Goal: Task Accomplishment & Management: Complete application form

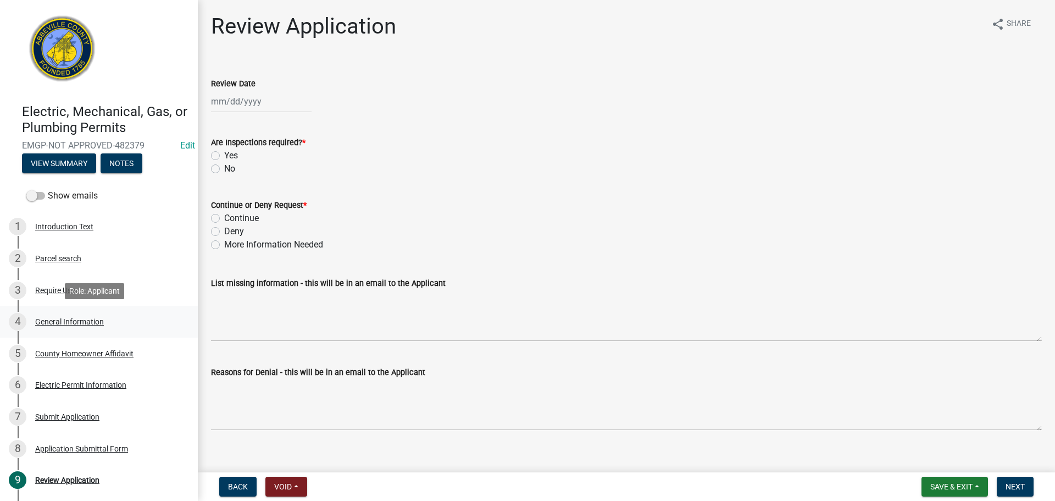
click at [82, 316] on div "4 General Information" at bounding box center [94, 322] width 171 height 18
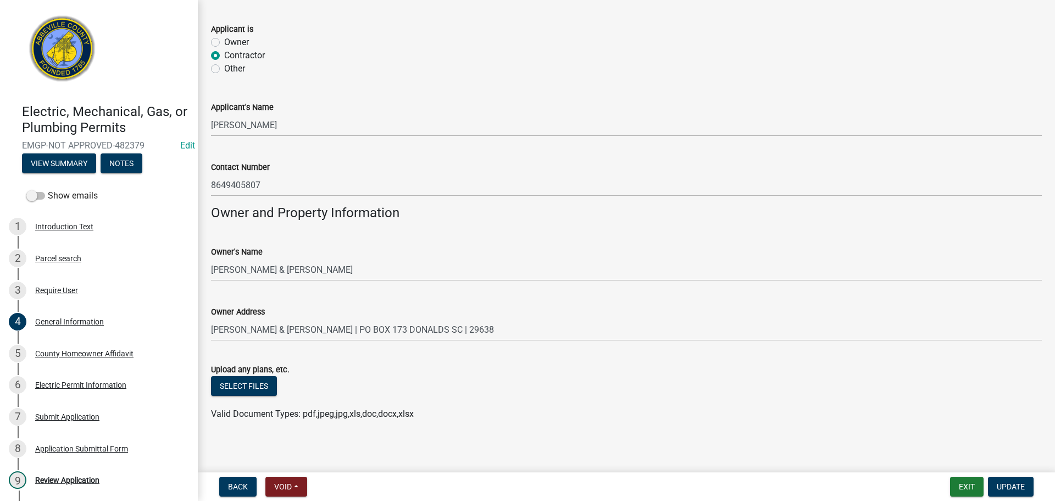
scroll to position [682, 0]
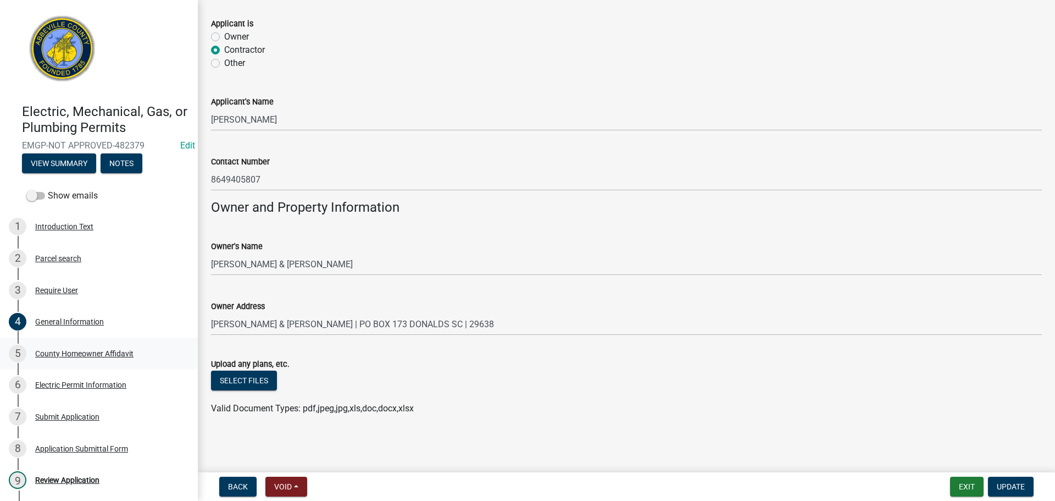
click at [90, 348] on div "5 County Homeowner Affidavit" at bounding box center [94, 354] width 171 height 18
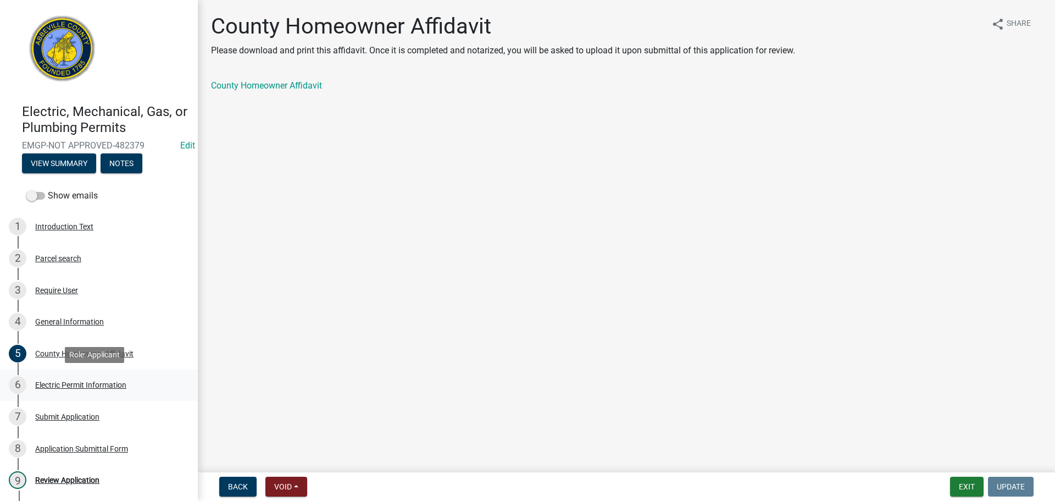
click at [81, 381] on div "Electric Permit Information" at bounding box center [80, 385] width 91 height 8
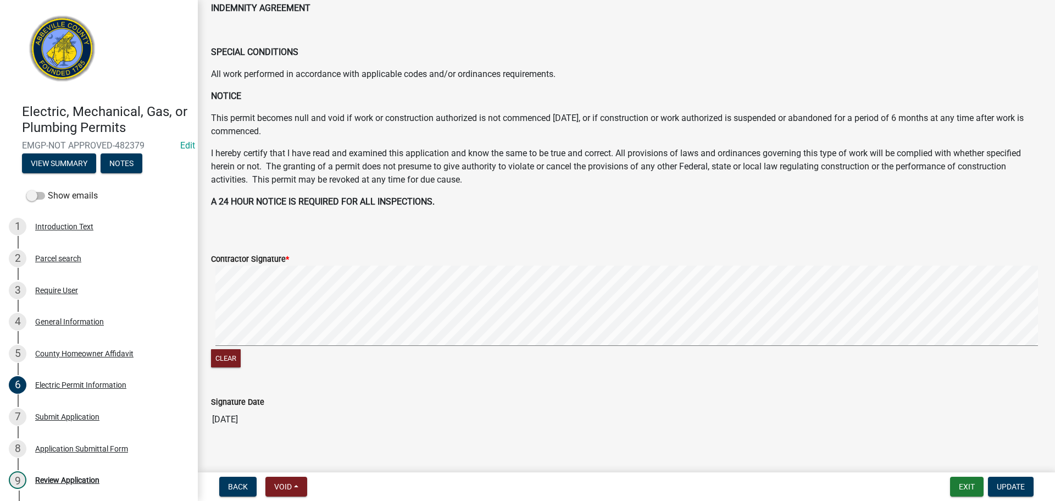
scroll to position [502, 0]
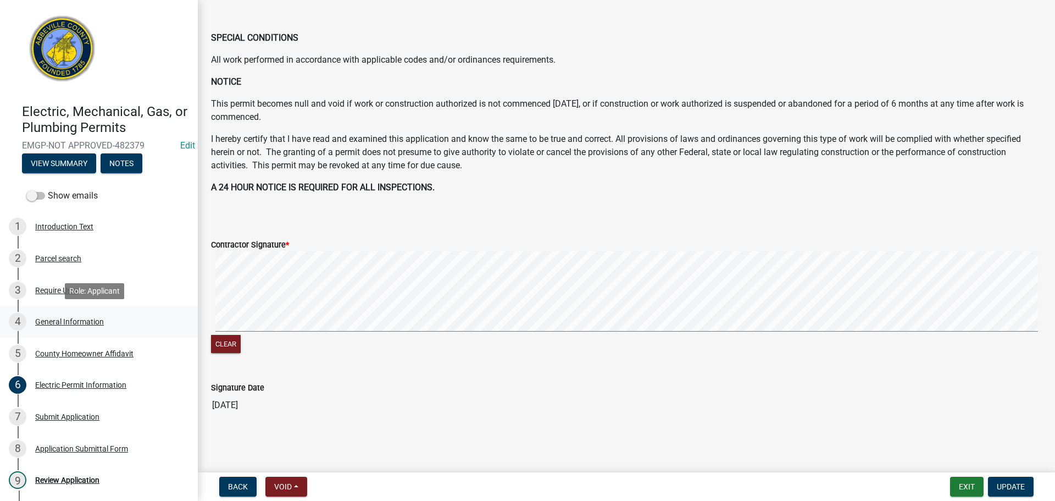
click at [79, 320] on div "General Information" at bounding box center [69, 322] width 69 height 8
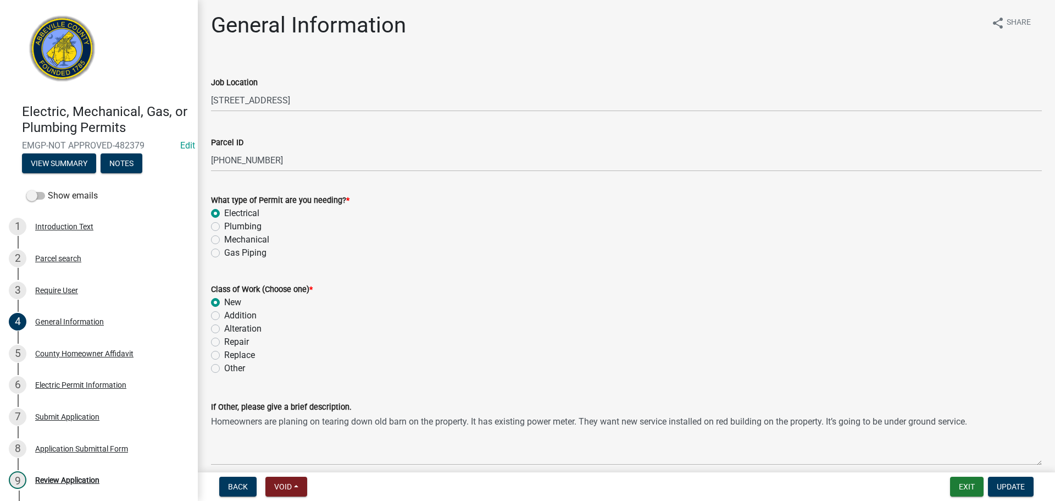
scroll to position [0, 0]
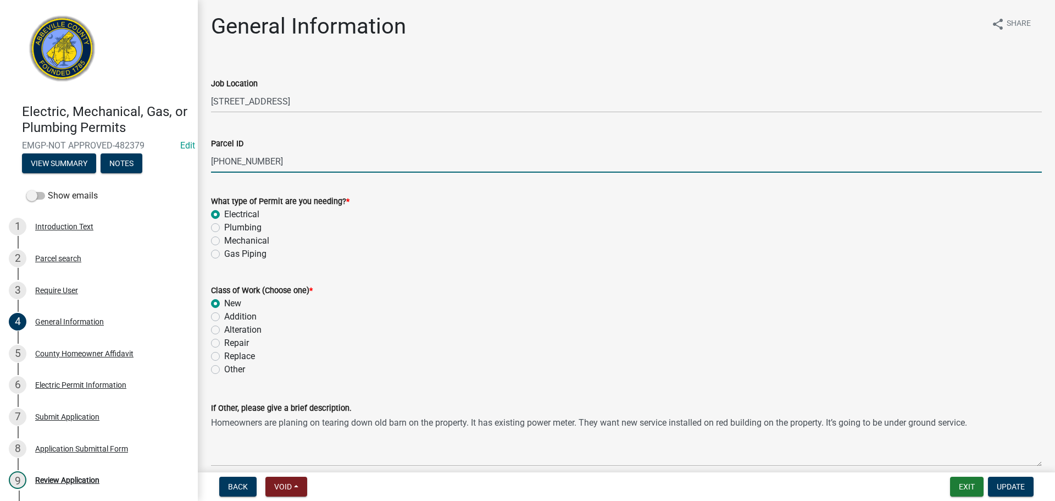
drag, startPoint x: 211, startPoint y: 162, endPoint x: 273, endPoint y: 159, distance: 62.2
click at [273, 159] on input "021-00-00-012" at bounding box center [626, 161] width 831 height 23
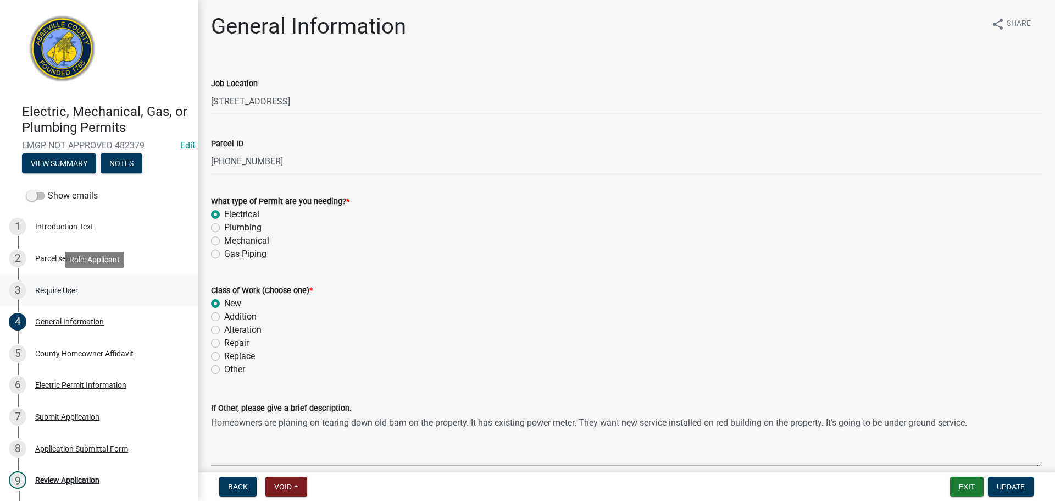
click at [42, 288] on div "Require User" at bounding box center [56, 290] width 43 height 8
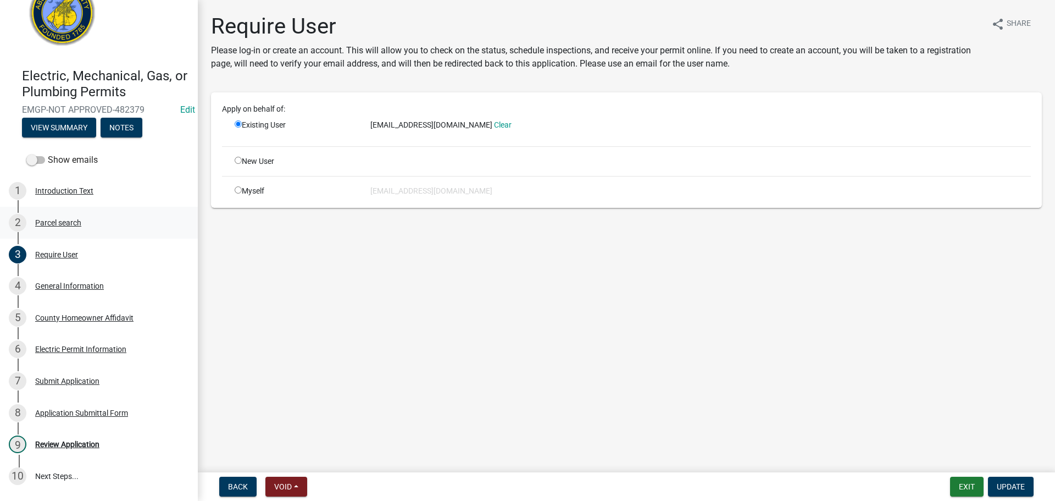
scroll to position [55, 0]
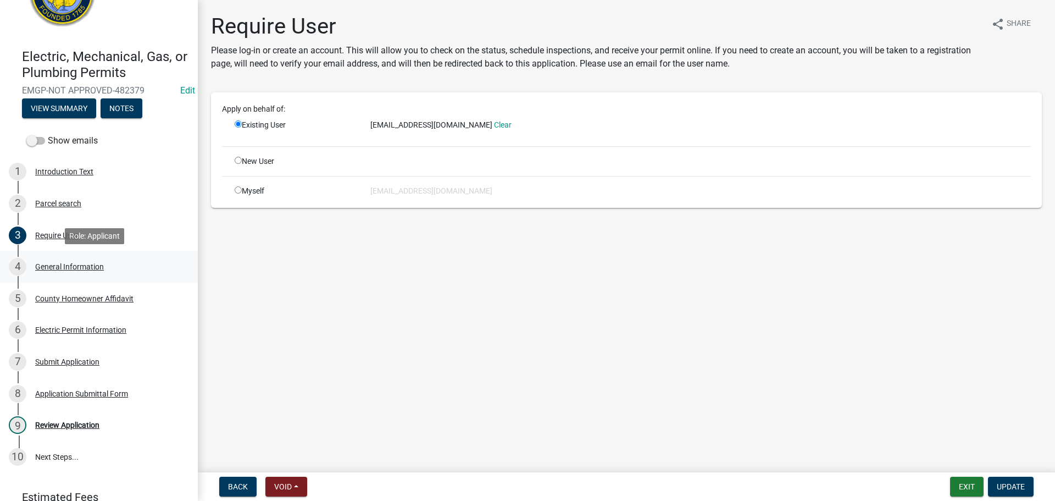
click at [81, 268] on div "General Information" at bounding box center [69, 267] width 69 height 8
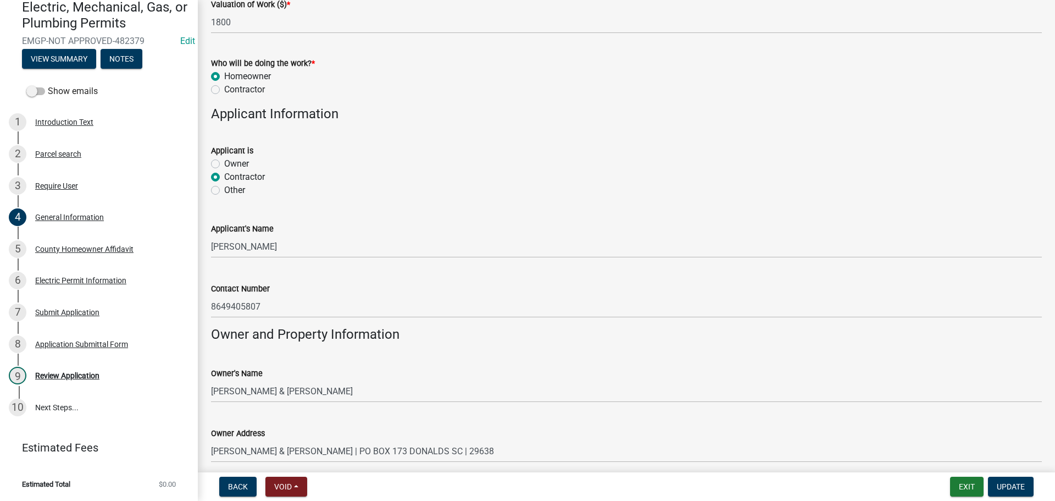
scroll to position [682, 0]
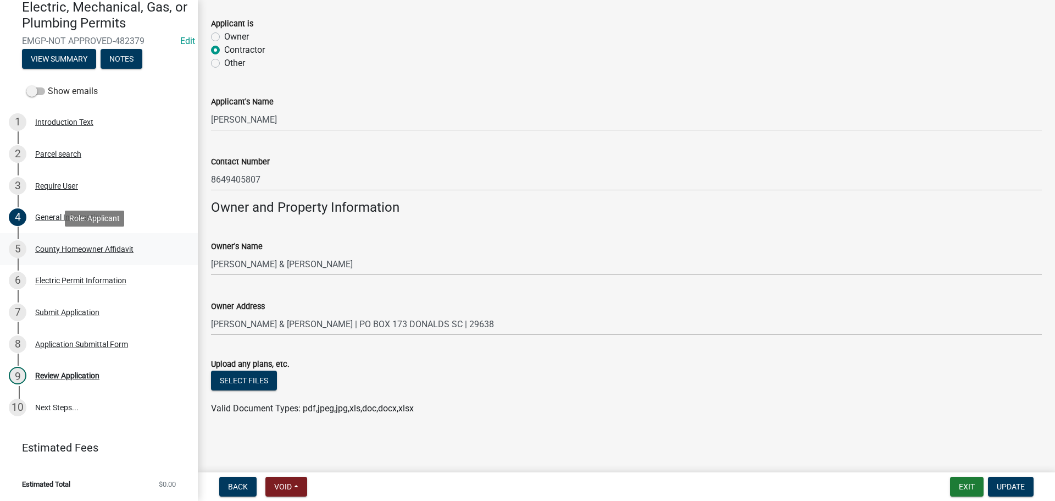
click at [113, 248] on div "County Homeowner Affidavit" at bounding box center [84, 249] width 98 height 8
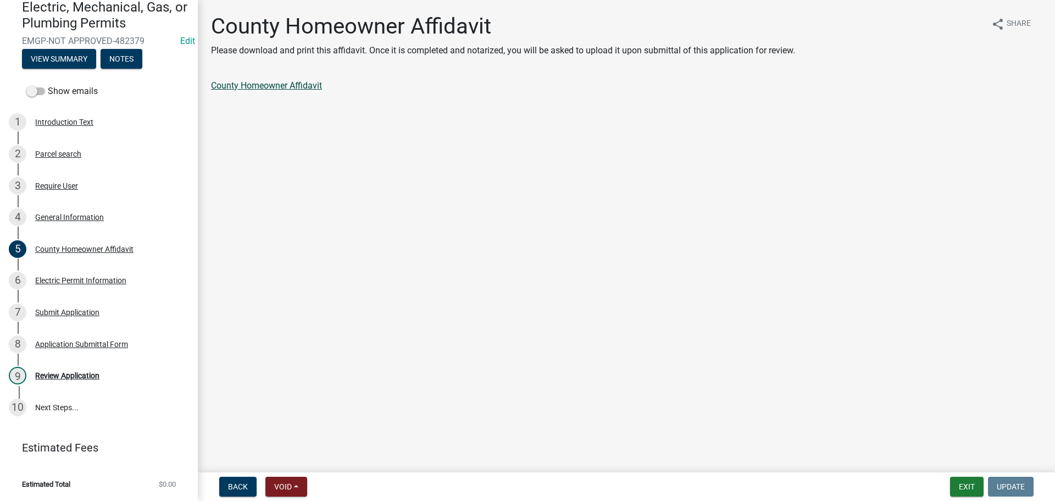
click at [314, 82] on link "County Homeowner Affidavit" at bounding box center [266, 85] width 111 height 10
click at [74, 370] on div "9 Review Application" at bounding box center [94, 376] width 171 height 18
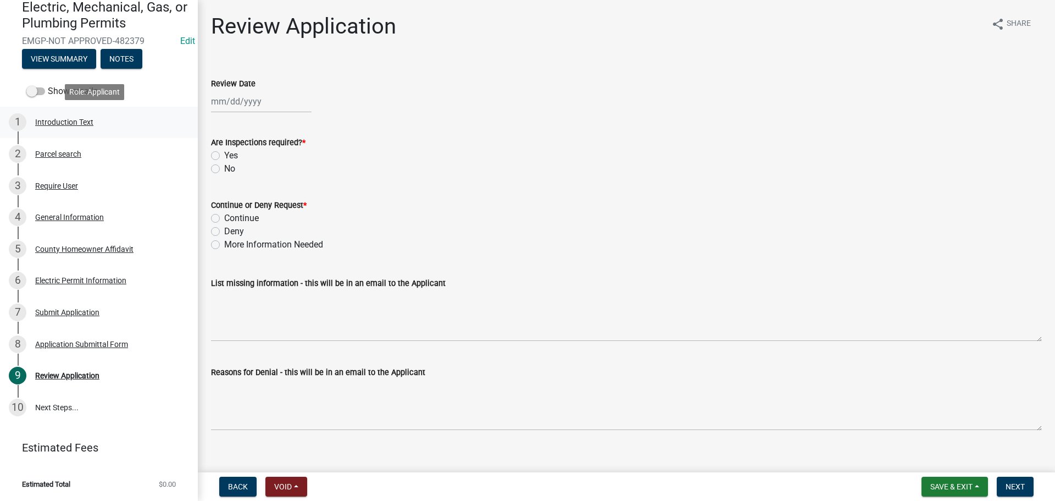
click at [71, 123] on div "Introduction Text" at bounding box center [64, 122] width 58 height 8
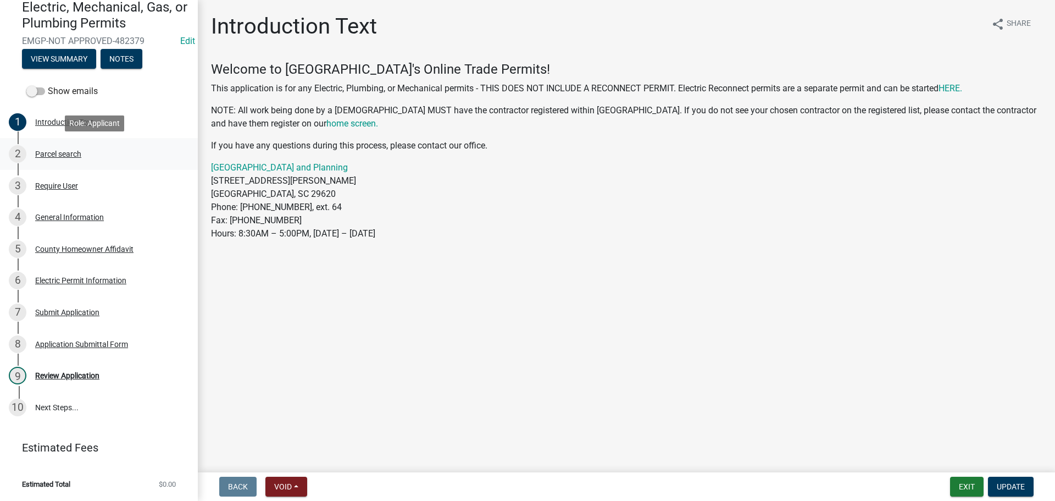
click at [70, 148] on div "2 Parcel search" at bounding box center [94, 154] width 171 height 18
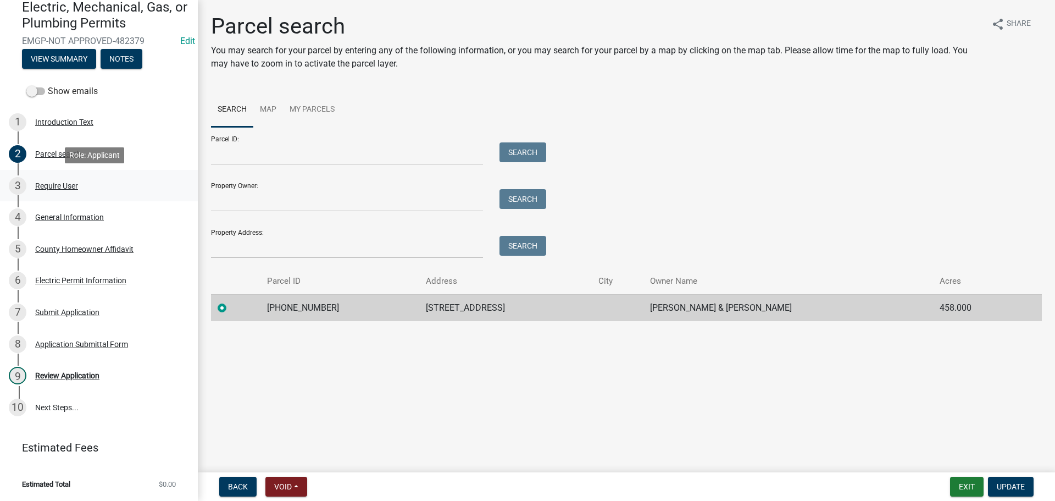
click at [50, 179] on div "3 Require User" at bounding box center [94, 186] width 171 height 18
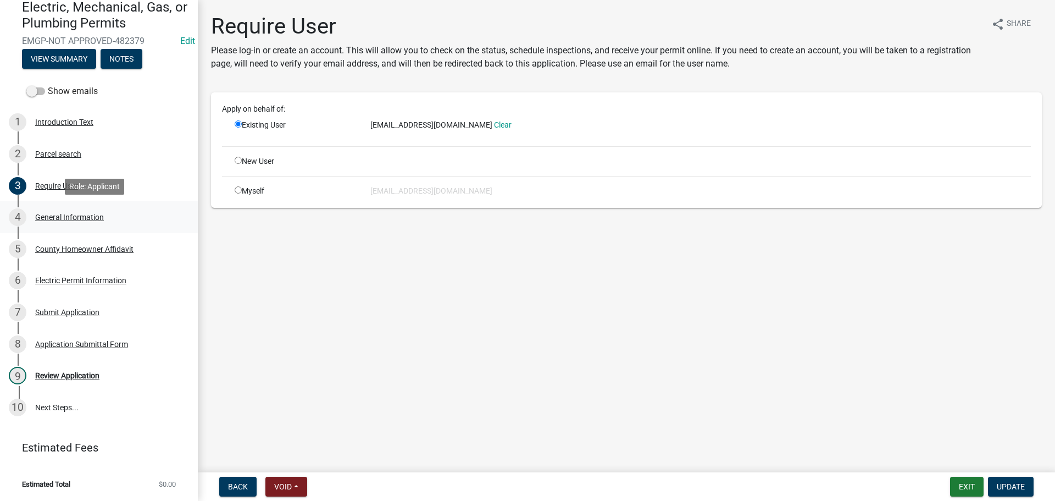
click at [56, 218] on div "General Information" at bounding box center [69, 217] width 69 height 8
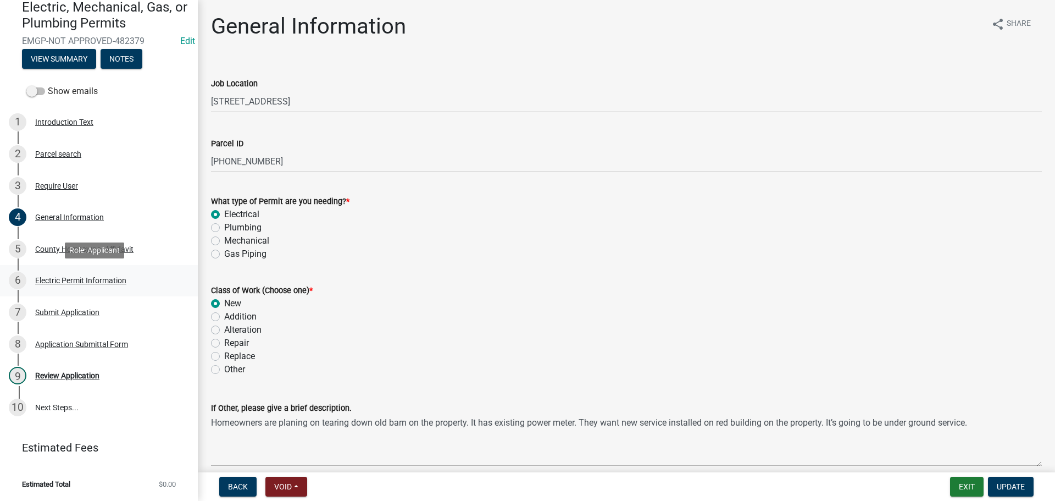
click at [83, 277] on div "Electric Permit Information" at bounding box center [80, 280] width 91 height 8
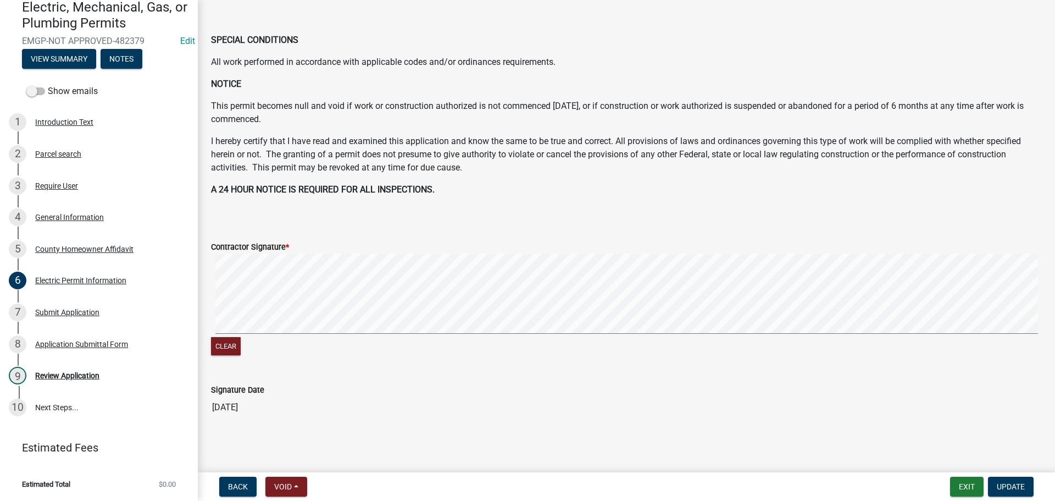
scroll to position [502, 0]
click at [76, 313] on div "Submit Application" at bounding box center [67, 312] width 64 height 8
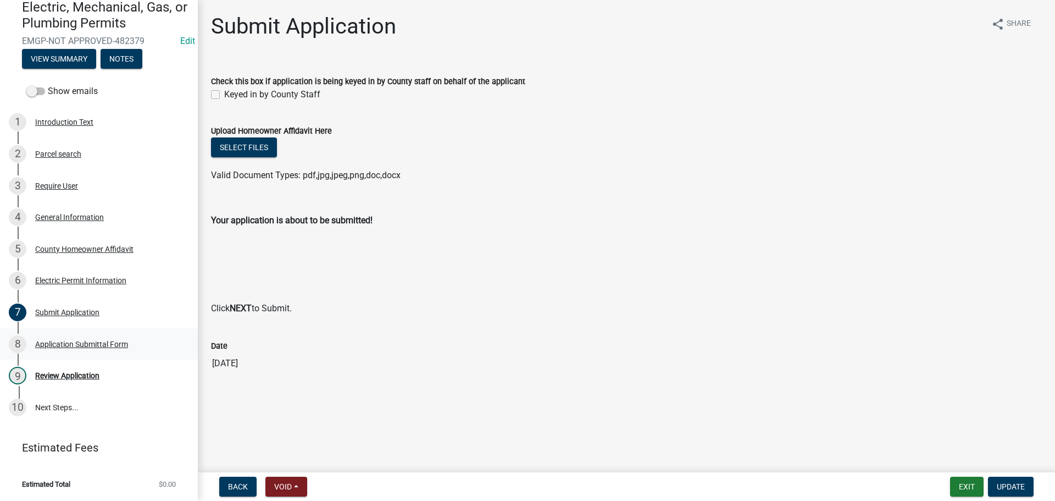
click at [95, 347] on div "Application Submittal Form" at bounding box center [81, 344] width 93 height 8
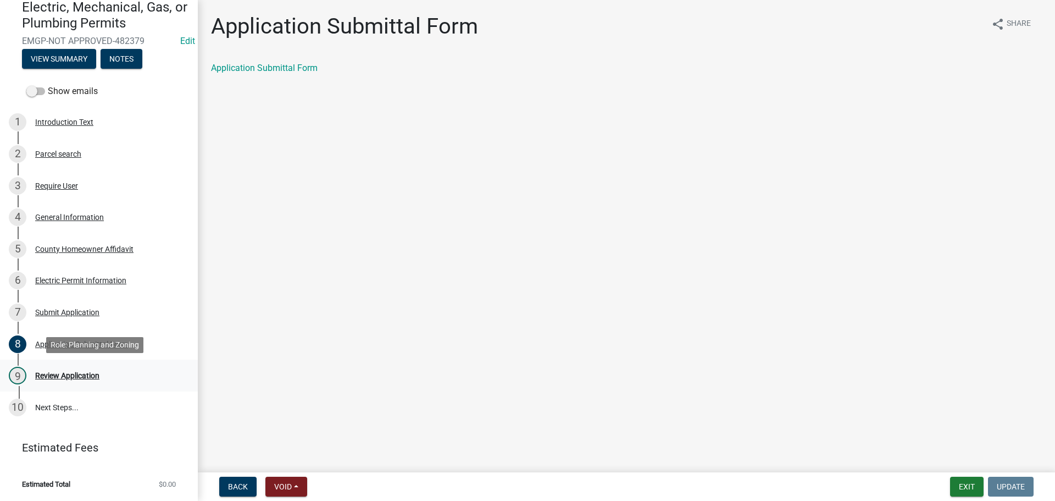
click at [69, 370] on div "9 Review Application" at bounding box center [94, 376] width 171 height 18
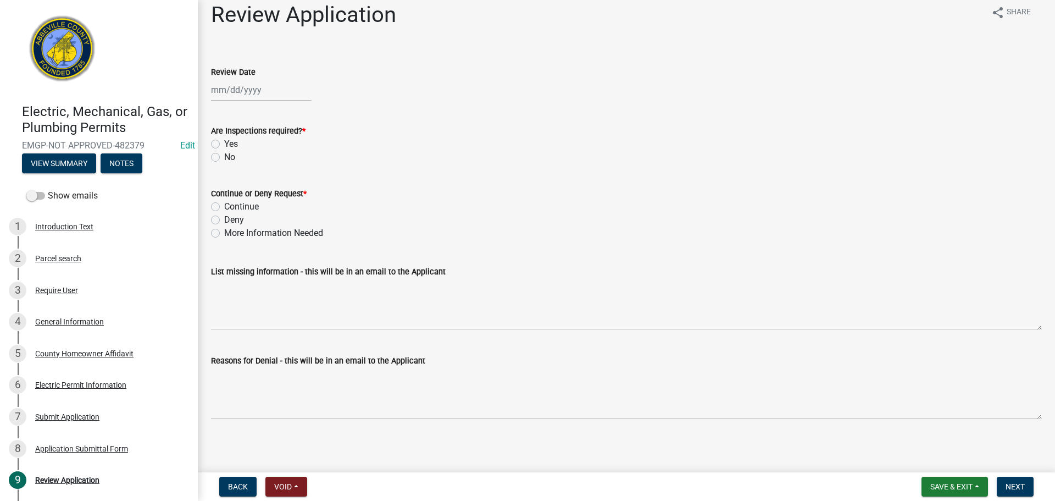
scroll to position [14, 0]
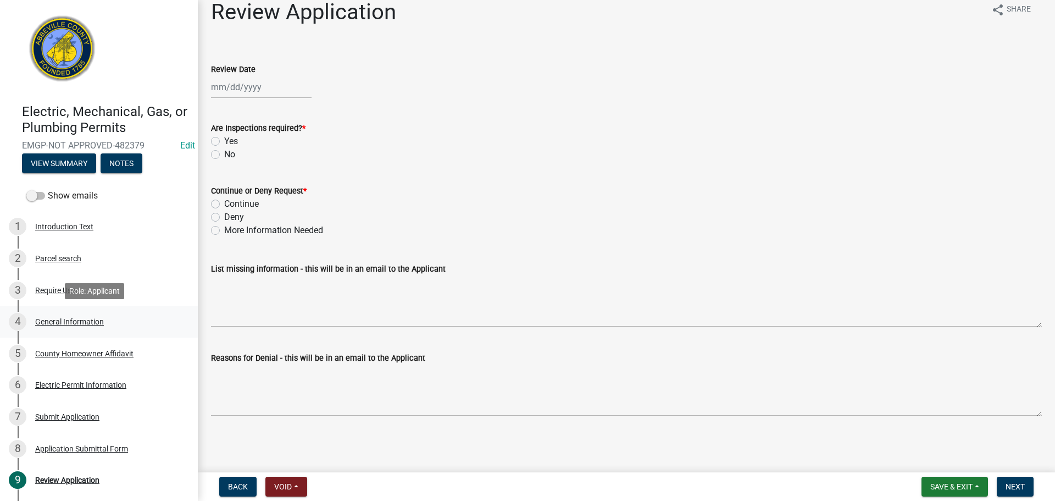
click at [74, 319] on div "General Information" at bounding box center [69, 322] width 69 height 8
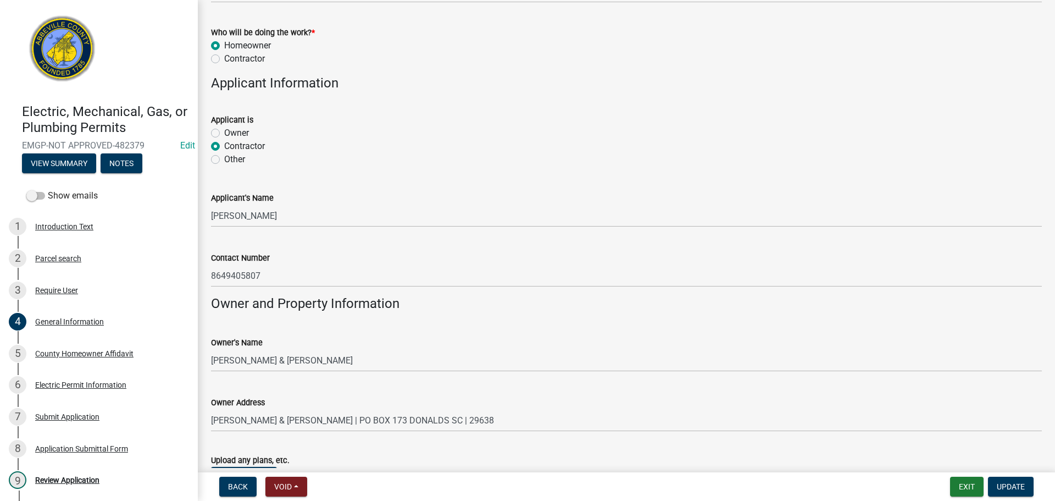
scroll to position [659, 0]
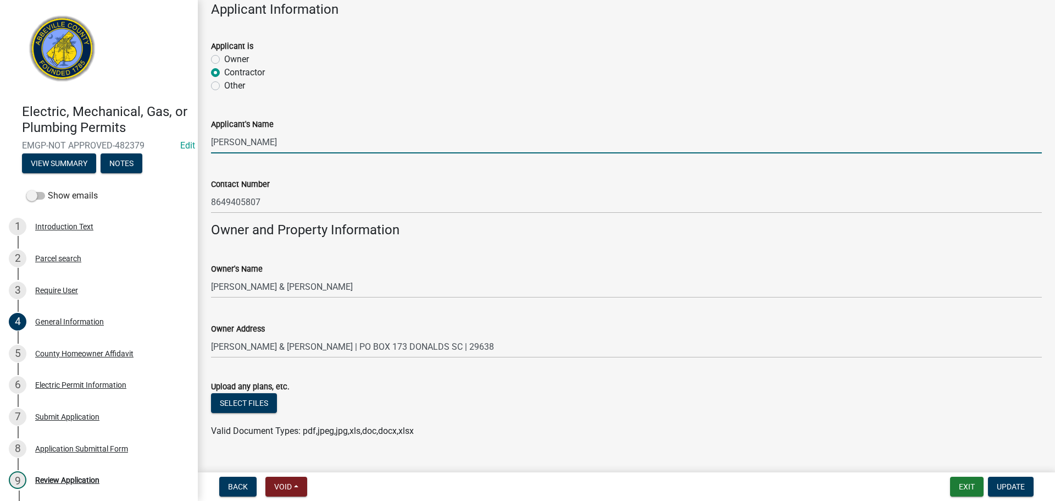
drag, startPoint x: 211, startPoint y: 142, endPoint x: 286, endPoint y: 137, distance: 74.9
click at [286, 137] on input "[PERSON_NAME]" at bounding box center [626, 142] width 831 height 23
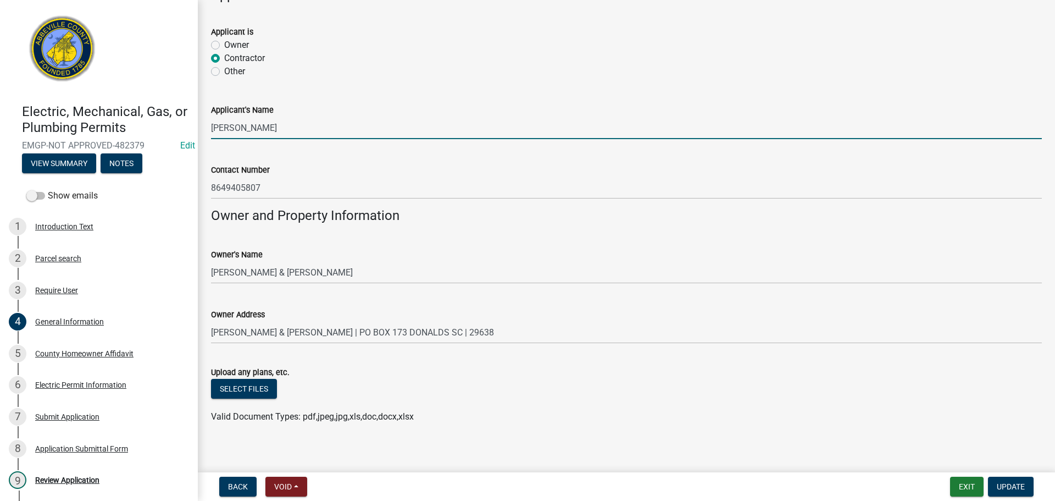
scroll to position [682, 0]
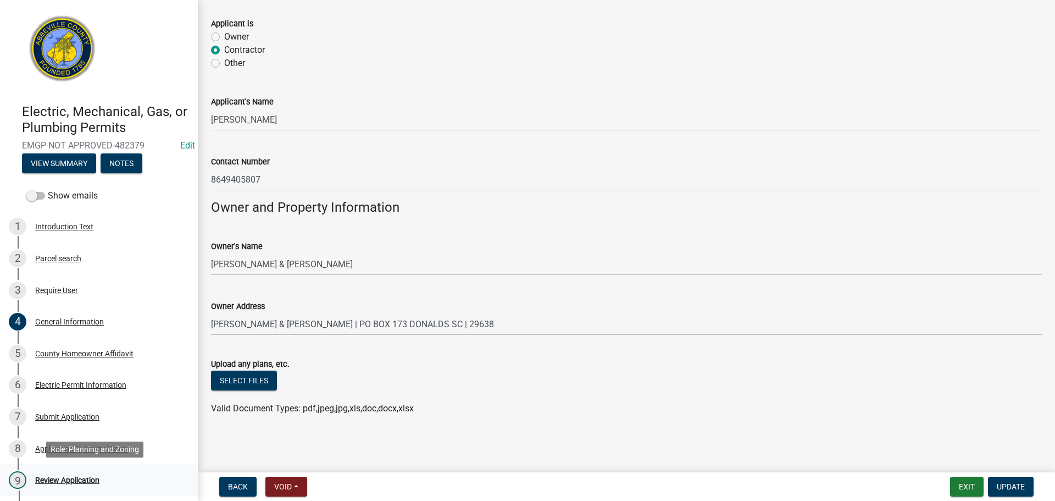
click at [87, 478] on div "Review Application" at bounding box center [67, 480] width 64 height 8
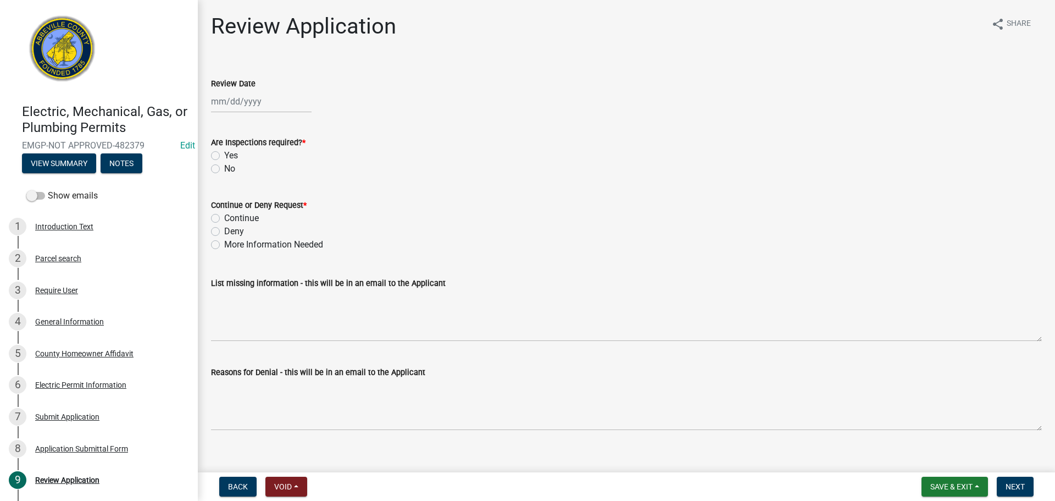
click at [258, 103] on div at bounding box center [261, 101] width 101 height 23
select select "9"
select select "2025"
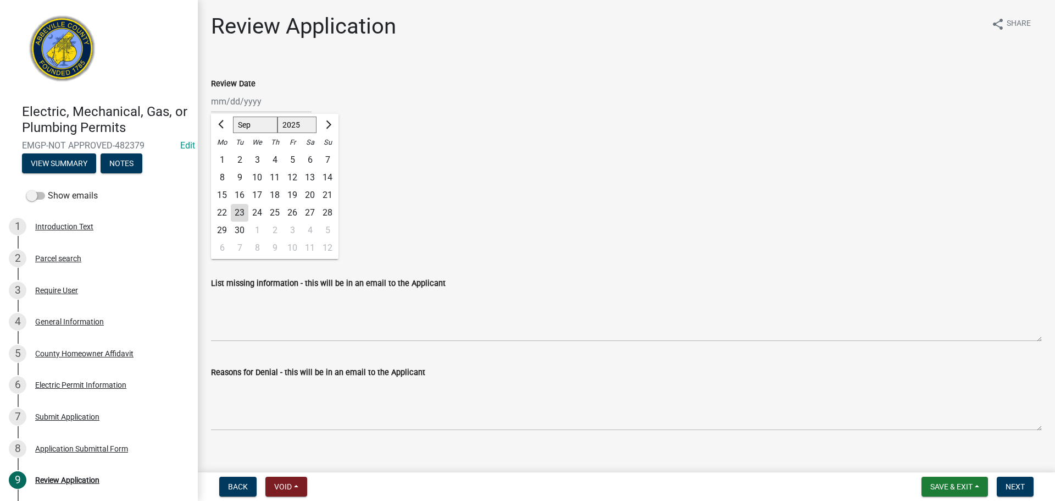
click at [237, 208] on div "23" at bounding box center [240, 213] width 18 height 18
type input "09/23/2025"
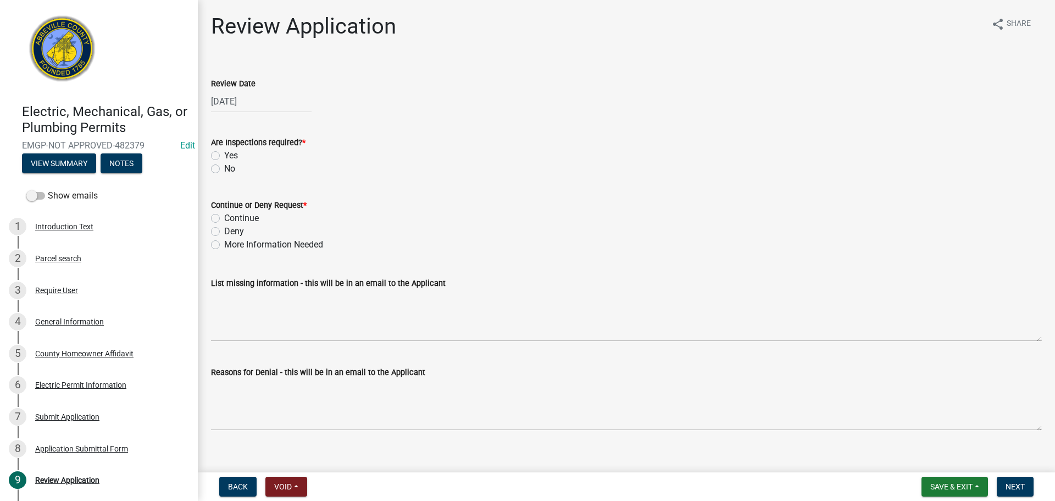
click at [224, 154] on label "Yes" at bounding box center [231, 155] width 14 height 13
click at [224, 154] on input "Yes" at bounding box center [227, 152] width 7 height 7
radio input "true"
click at [224, 219] on label "Continue" at bounding box center [241, 218] width 35 height 13
click at [224, 219] on input "Continue" at bounding box center [227, 215] width 7 height 7
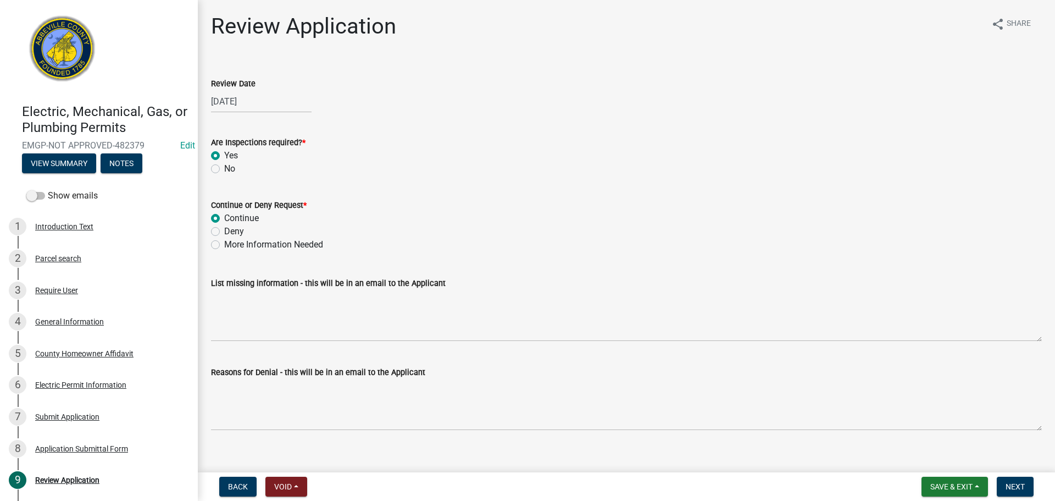
radio input "true"
click at [1022, 484] on span "Next" at bounding box center [1015, 486] width 19 height 9
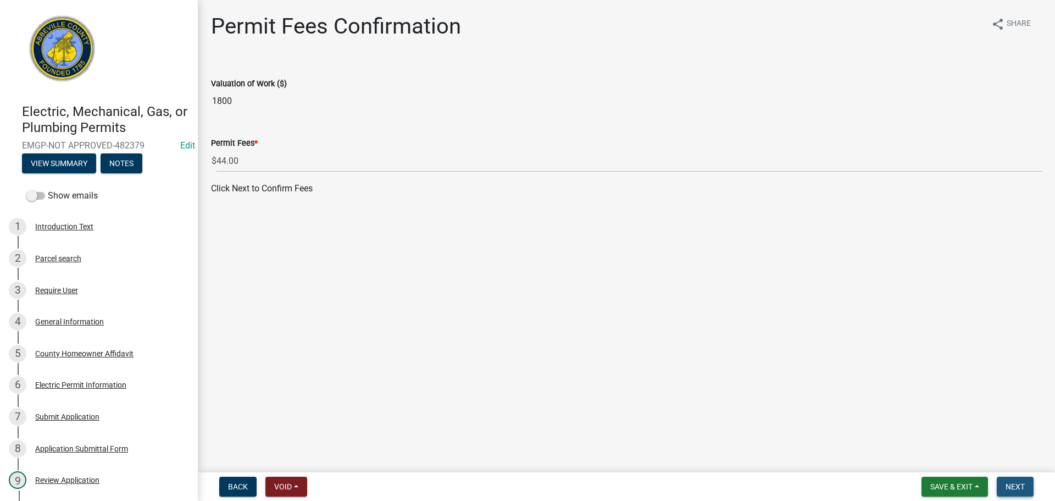
click at [1013, 487] on span "Next" at bounding box center [1015, 486] width 19 height 9
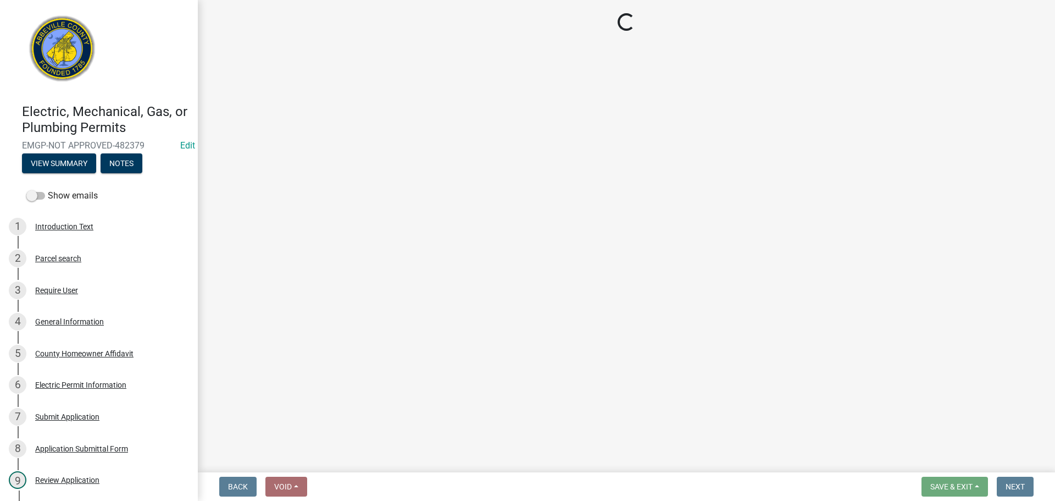
select select "3: 3"
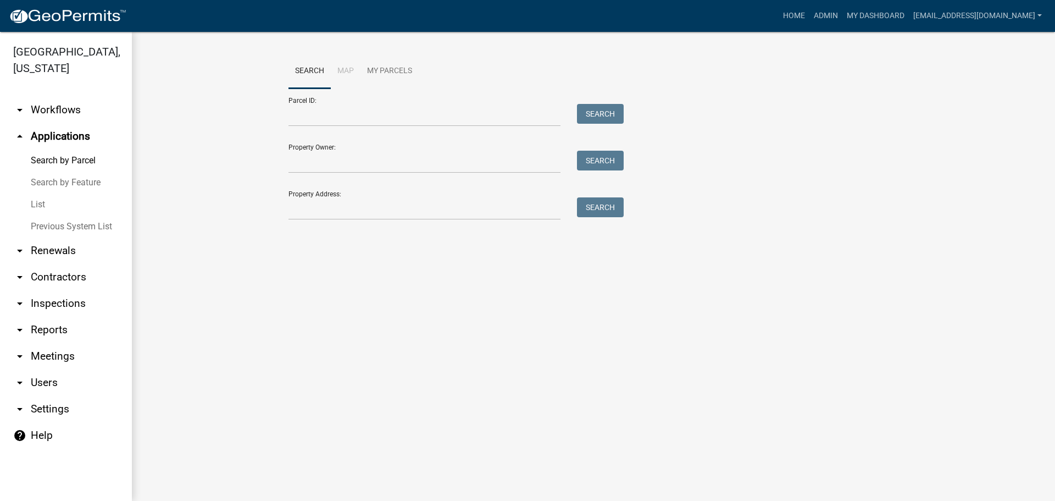
click at [55, 271] on link "arrow_drop_down Contractors" at bounding box center [66, 277] width 132 height 26
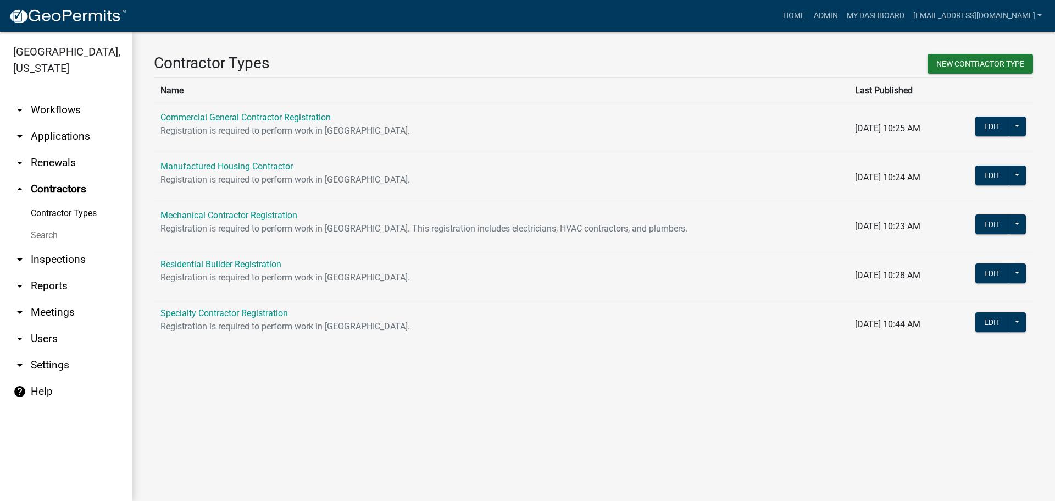
click at [47, 230] on link "Search" at bounding box center [66, 235] width 132 height 22
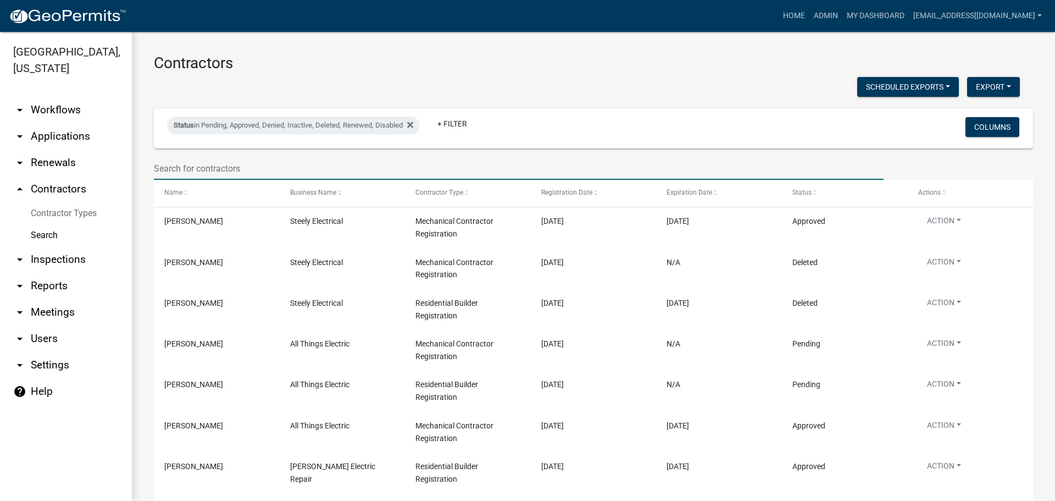
click at [206, 164] on input "text" at bounding box center [519, 168] width 730 height 23
paste input "Jimmy Hunsinger"
type input "Jimmy Hunsinger"
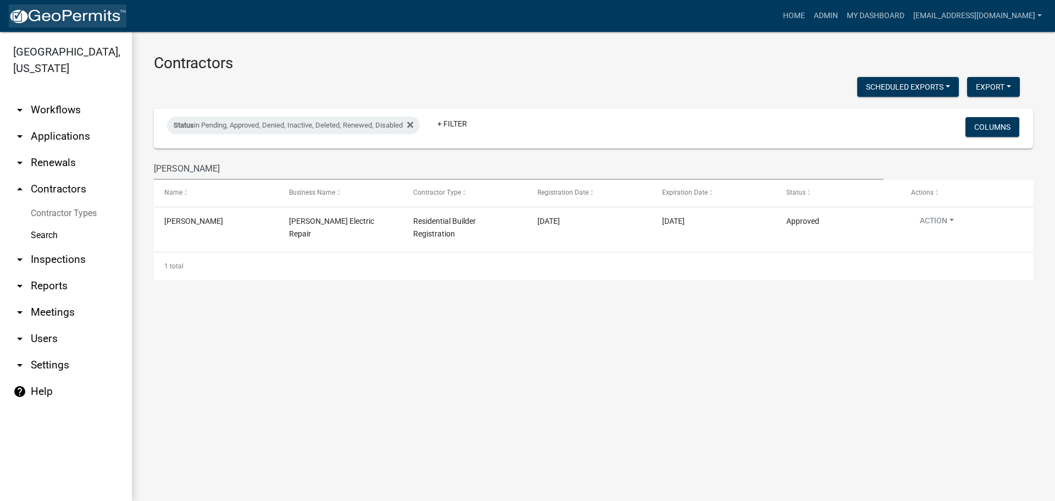
click at [56, 20] on img at bounding box center [68, 16] width 118 height 16
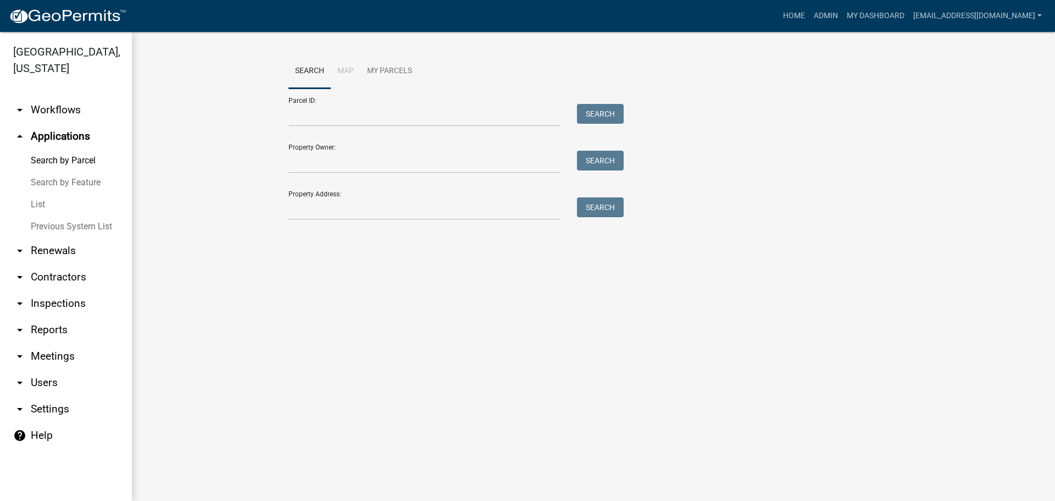
drag, startPoint x: 345, startPoint y: 194, endPoint x: 345, endPoint y: 202, distance: 7.7
click at [345, 195] on div "Property Address: Search" at bounding box center [454, 201] width 330 height 38
click at [345, 203] on input "Property Address:" at bounding box center [425, 208] width 272 height 23
click at [187, 186] on wm-workflow-application-search-view "Search Map My Parcels Parcel ID: Search Property Owner: Search Property Address…" at bounding box center [593, 142] width 879 height 176
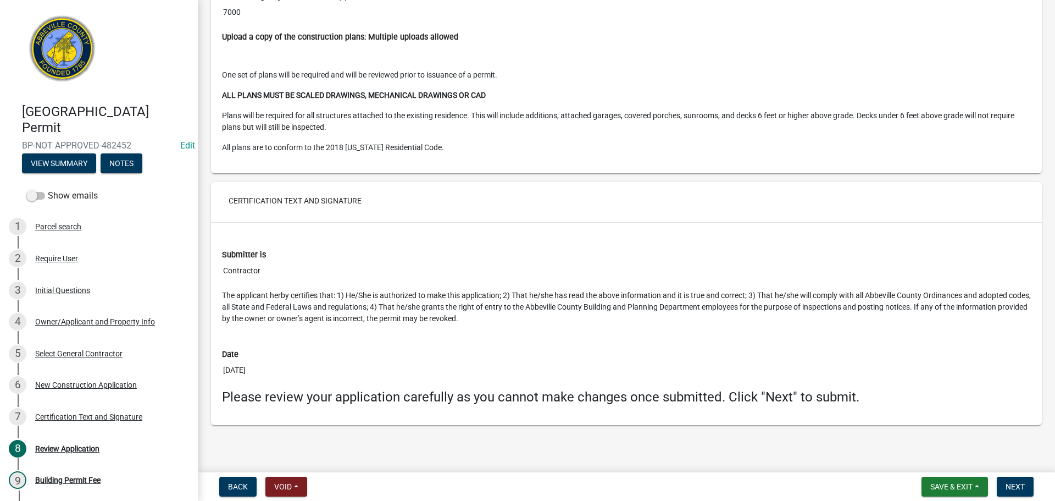
scroll to position [2213, 0]
click at [1019, 484] on span "Next" at bounding box center [1015, 486] width 19 height 9
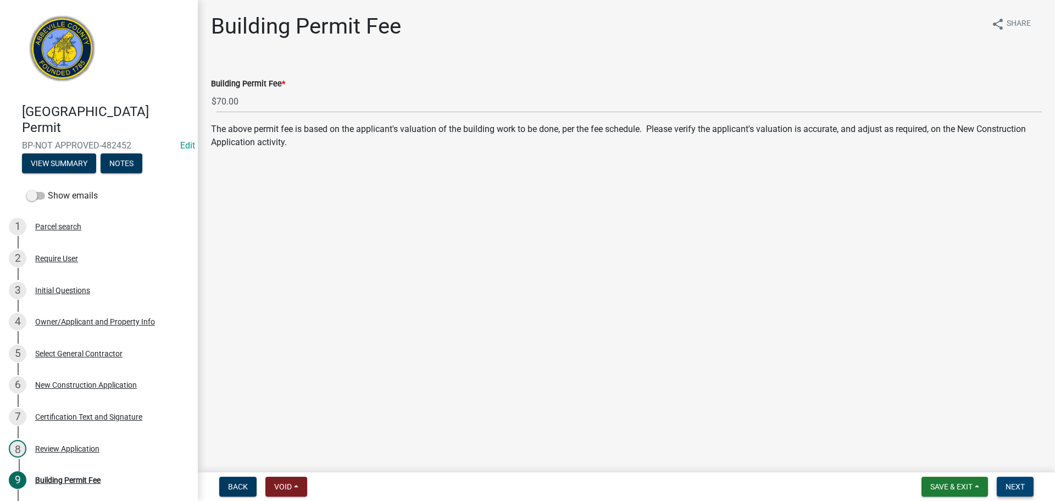
click at [1029, 486] on button "Next" at bounding box center [1015, 486] width 37 height 20
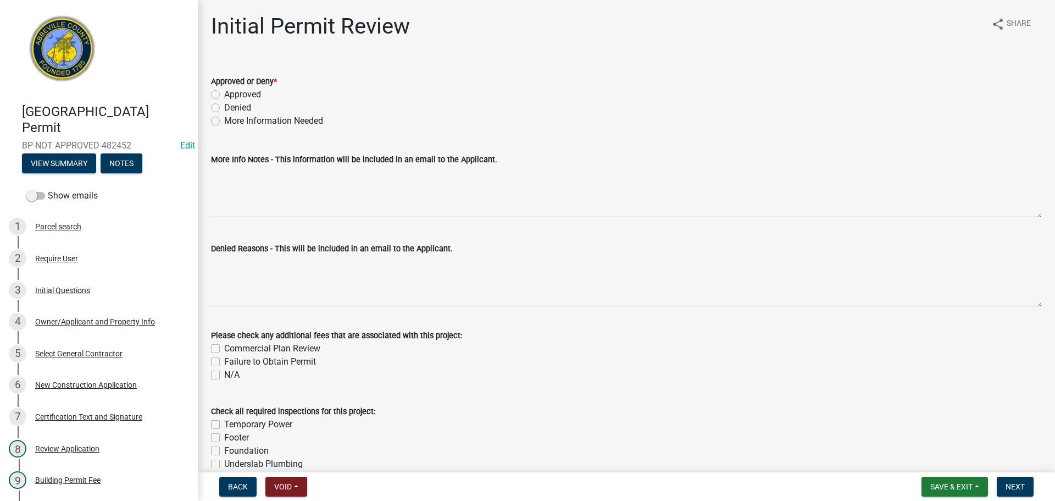
click at [224, 93] on label "Approved" at bounding box center [242, 94] width 37 height 13
click at [224, 93] on input "Approved" at bounding box center [227, 91] width 7 height 7
radio input "true"
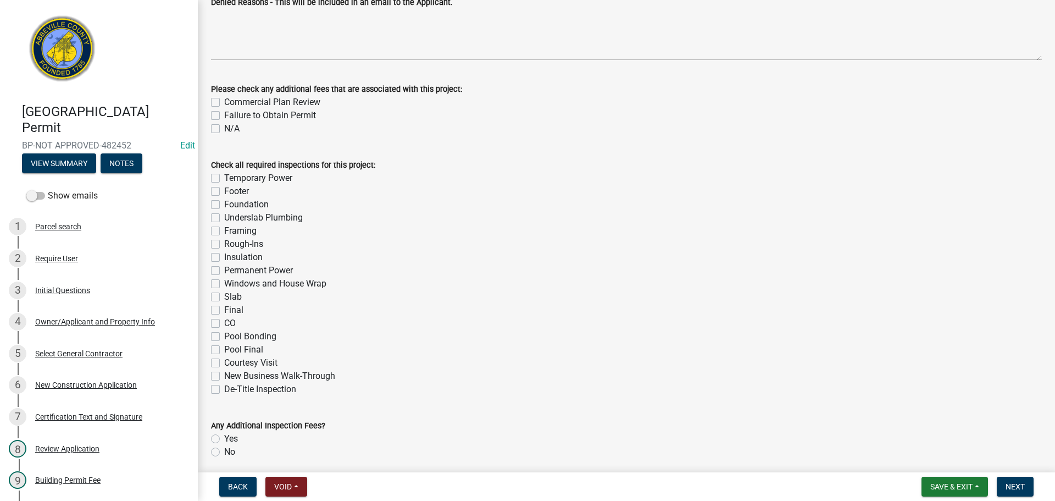
scroll to position [290, 0]
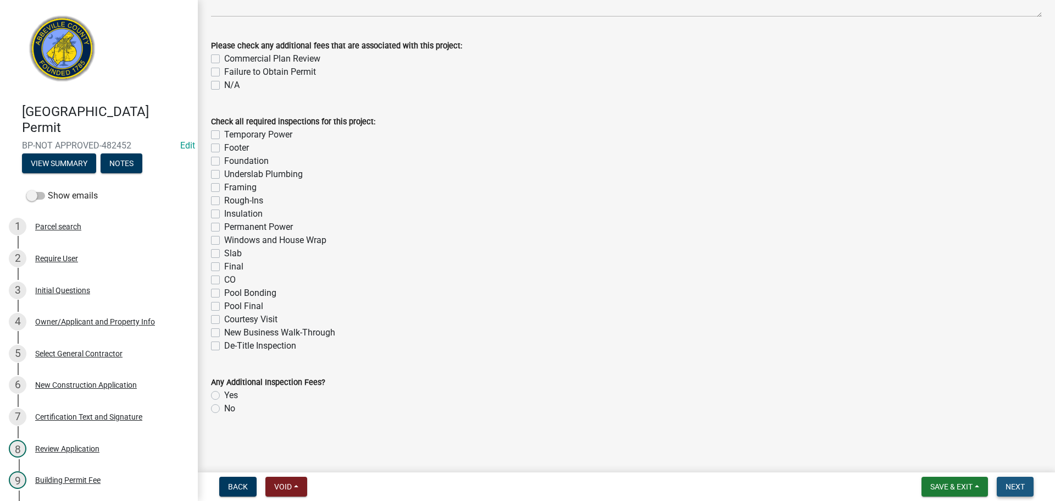
click at [1027, 483] on button "Next" at bounding box center [1015, 486] width 37 height 20
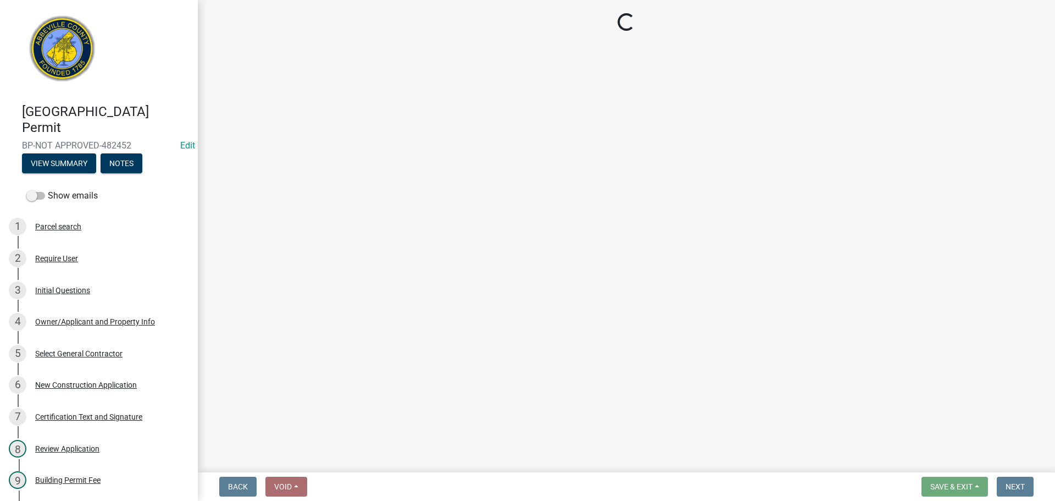
select select "3: 3"
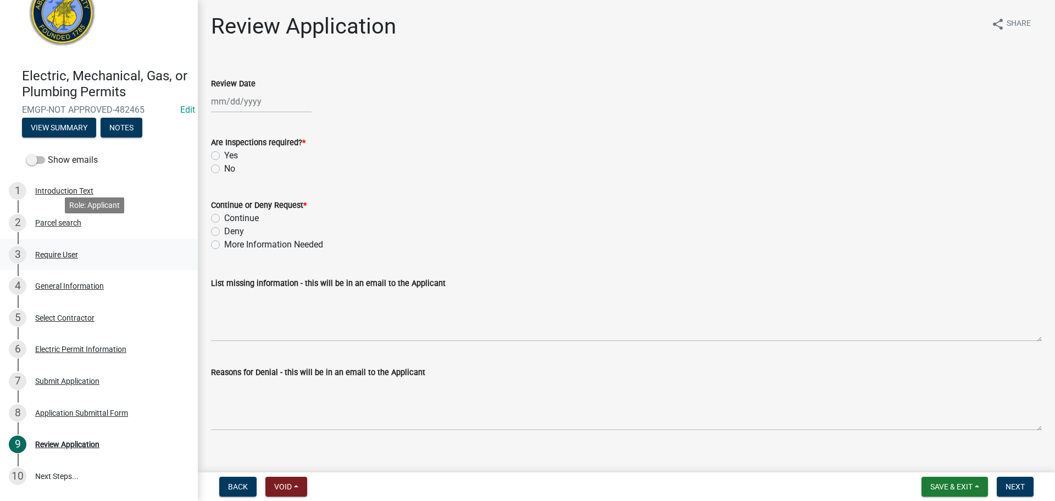
scroll to position [55, 0]
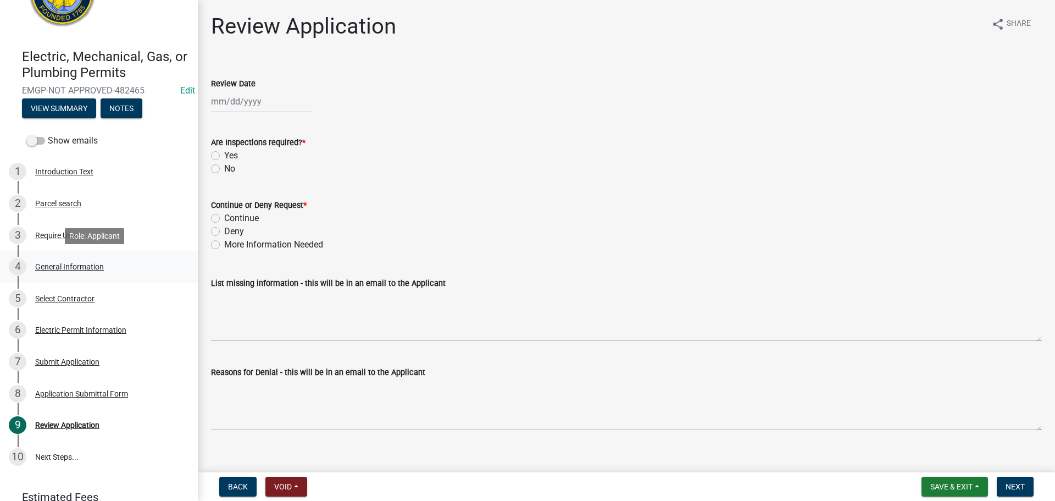
click at [64, 259] on div "4 General Information" at bounding box center [94, 267] width 171 height 18
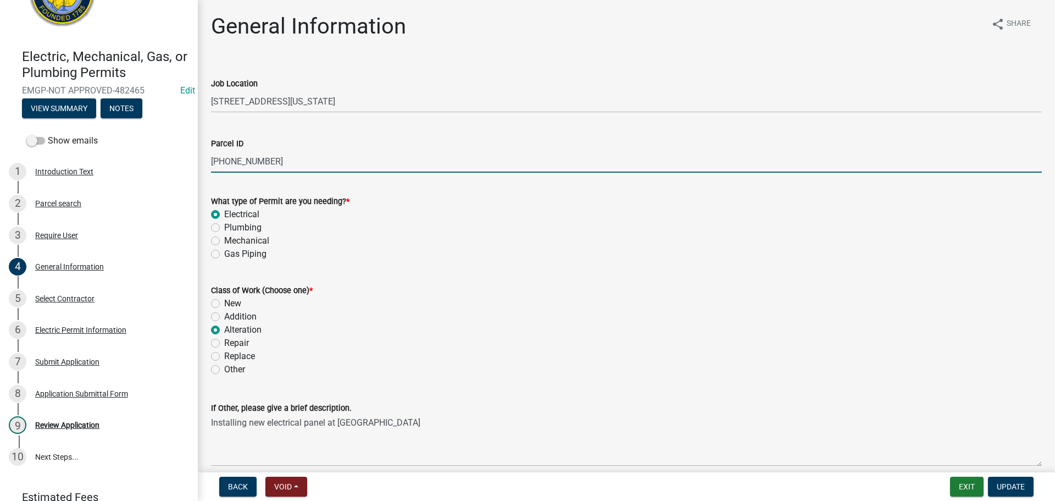
click at [241, 159] on input "109-13-05-038" at bounding box center [626, 161] width 831 height 23
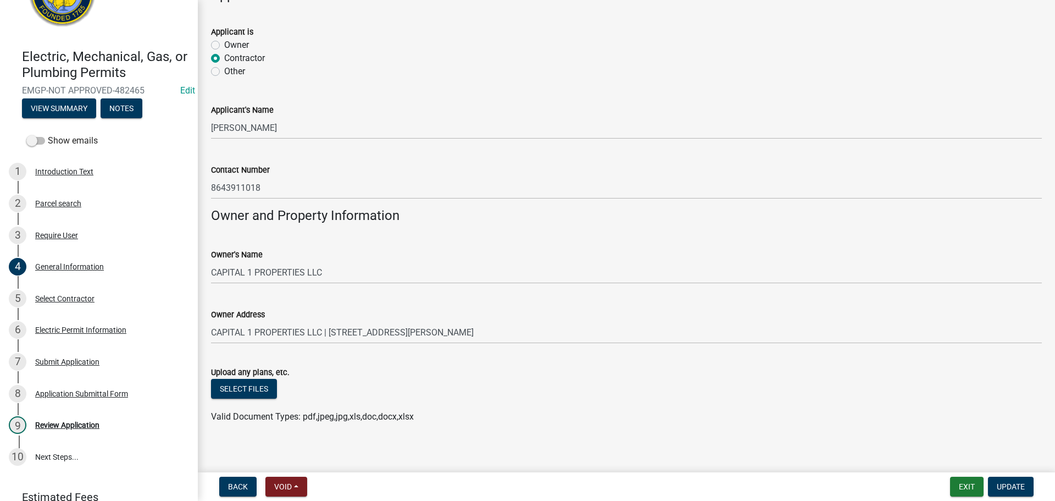
scroll to position [682, 0]
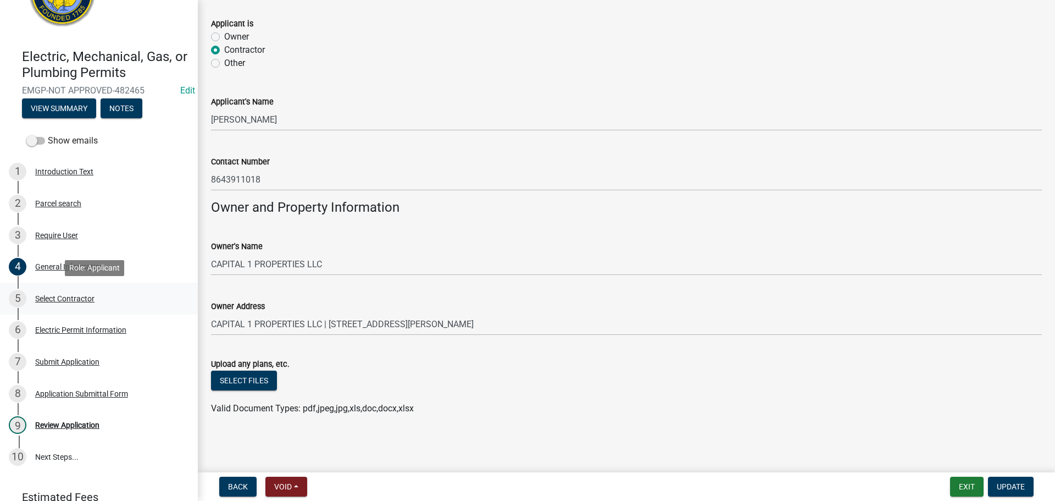
click at [73, 296] on div "Select Contractor" at bounding box center [64, 299] width 59 height 8
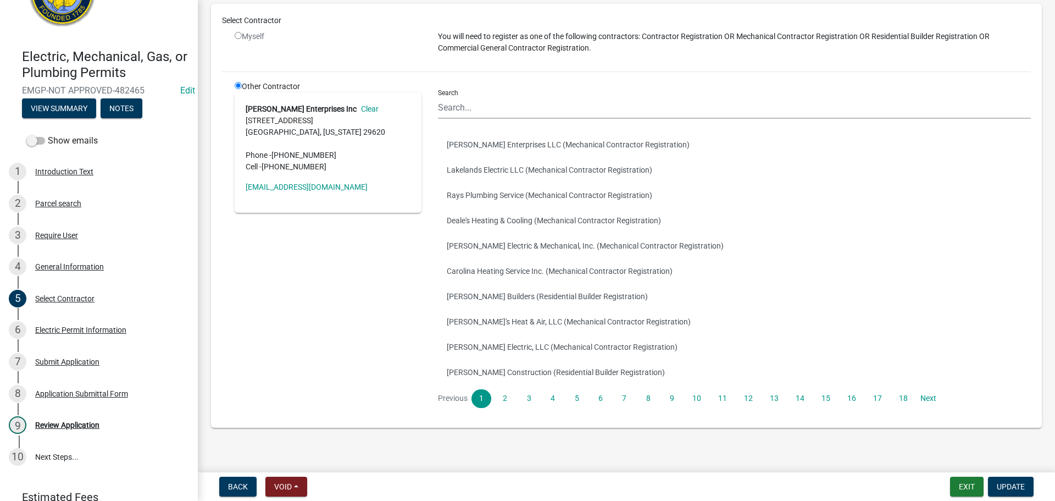
scroll to position [113, 0]
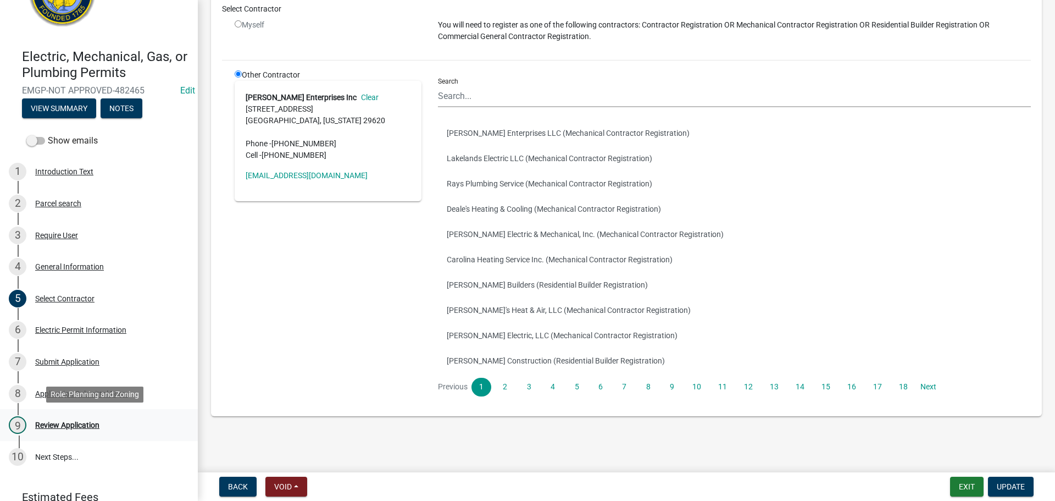
click at [52, 417] on div "9 Review Application" at bounding box center [94, 425] width 171 height 18
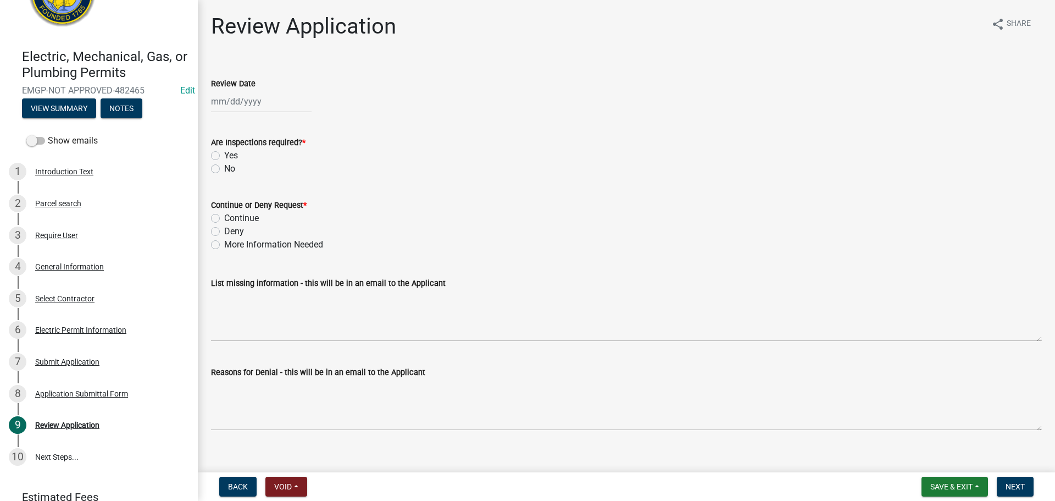
click at [270, 106] on div at bounding box center [261, 101] width 101 height 23
select select "9"
select select "2025"
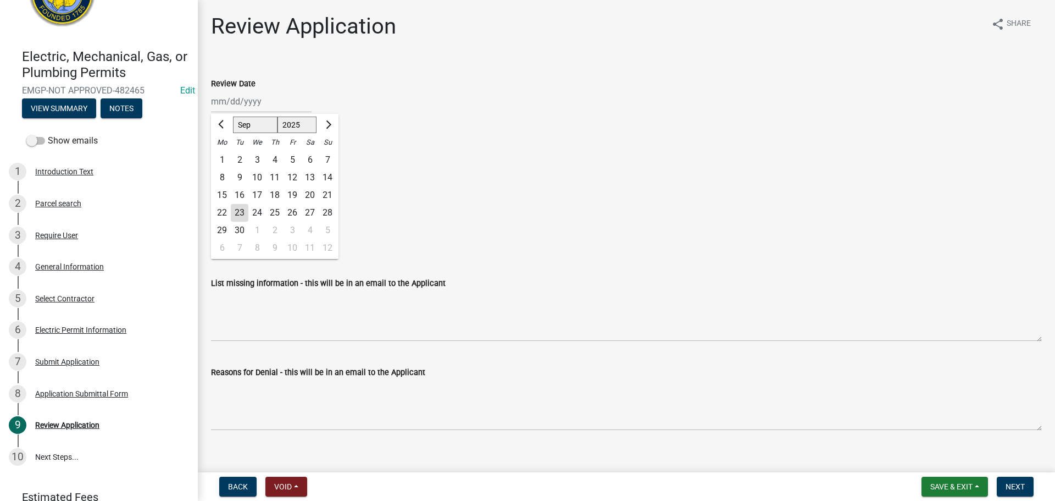
click at [241, 204] on div "23" at bounding box center [240, 213] width 18 height 18
type input "[DATE]"
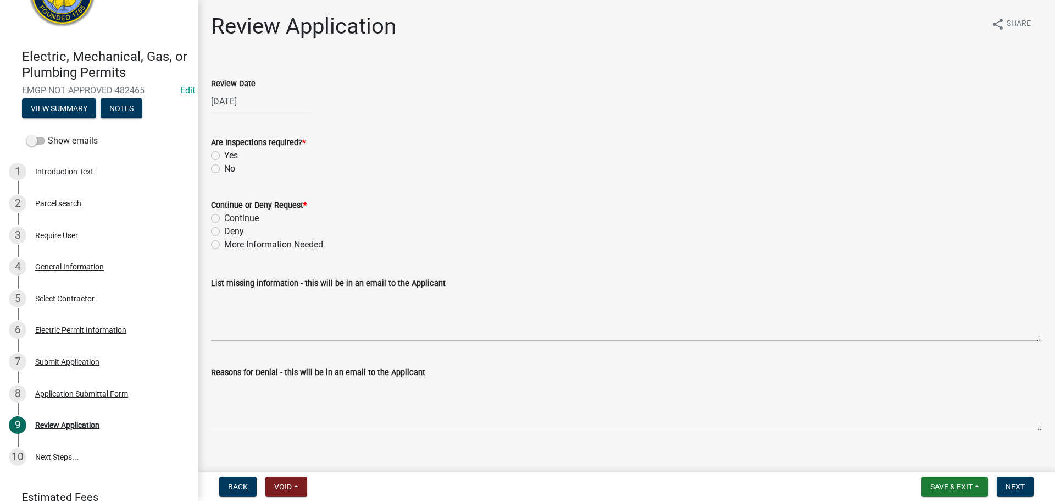
click at [218, 151] on div "Yes" at bounding box center [626, 155] width 831 height 13
click at [224, 217] on label "Continue" at bounding box center [241, 218] width 35 height 13
click at [224, 217] on input "Continue" at bounding box center [227, 215] width 7 height 7
radio input "true"
click at [1017, 482] on span "Next" at bounding box center [1015, 486] width 19 height 9
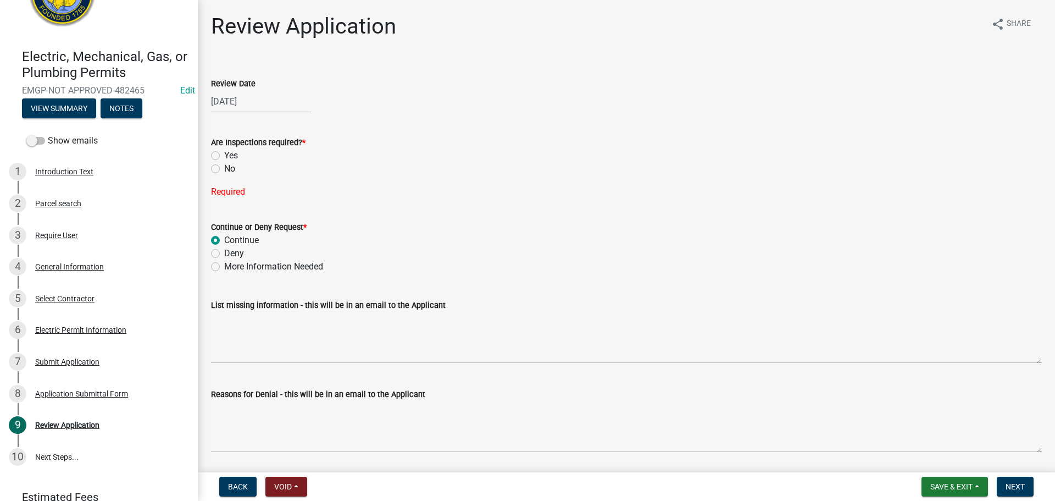
click at [224, 157] on label "Yes" at bounding box center [231, 155] width 14 height 13
click at [224, 156] on input "Yes" at bounding box center [227, 152] width 7 height 7
radio input "true"
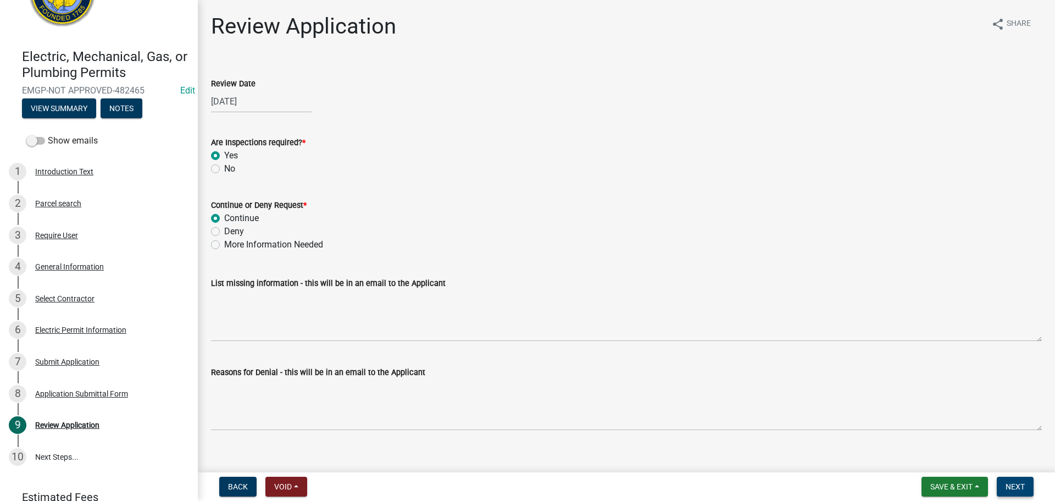
click at [1018, 482] on span "Next" at bounding box center [1015, 486] width 19 height 9
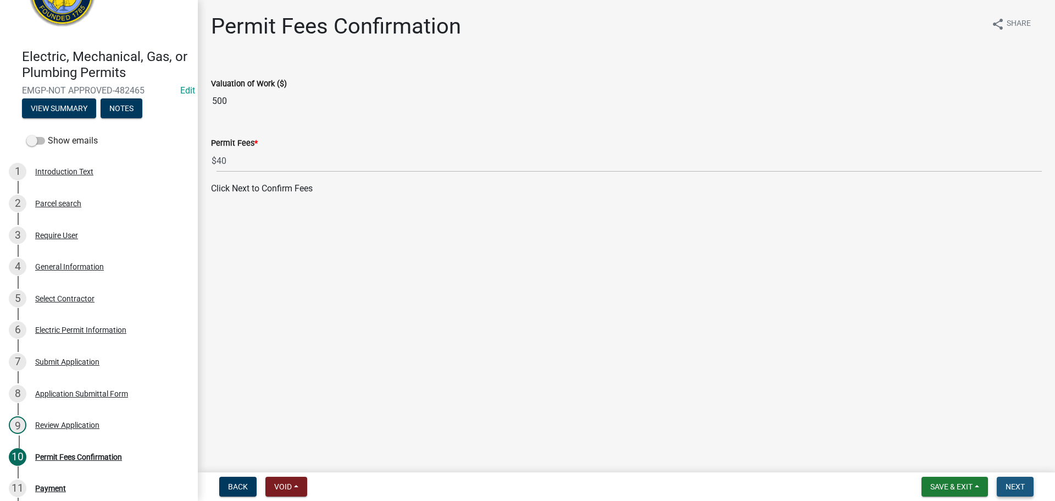
click at [1017, 487] on span "Next" at bounding box center [1015, 486] width 19 height 9
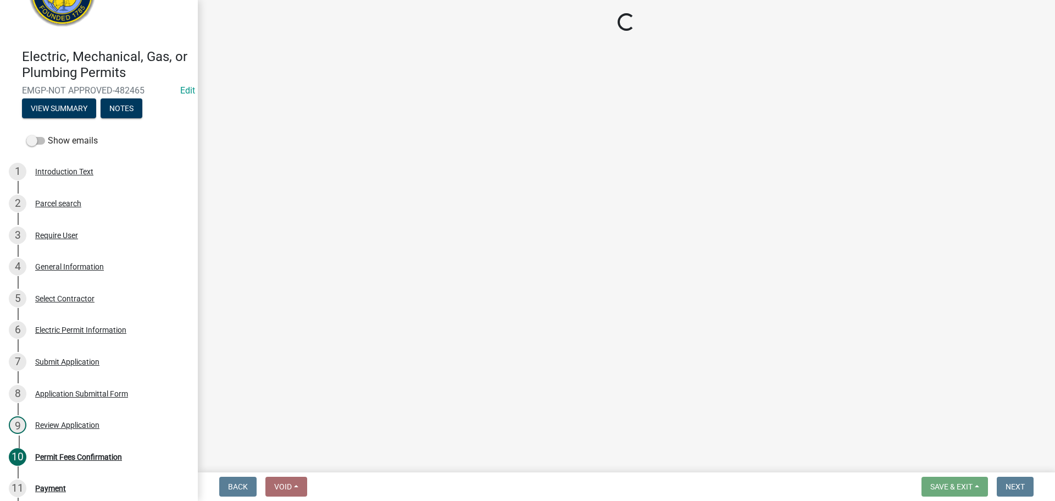
select select "3: 3"
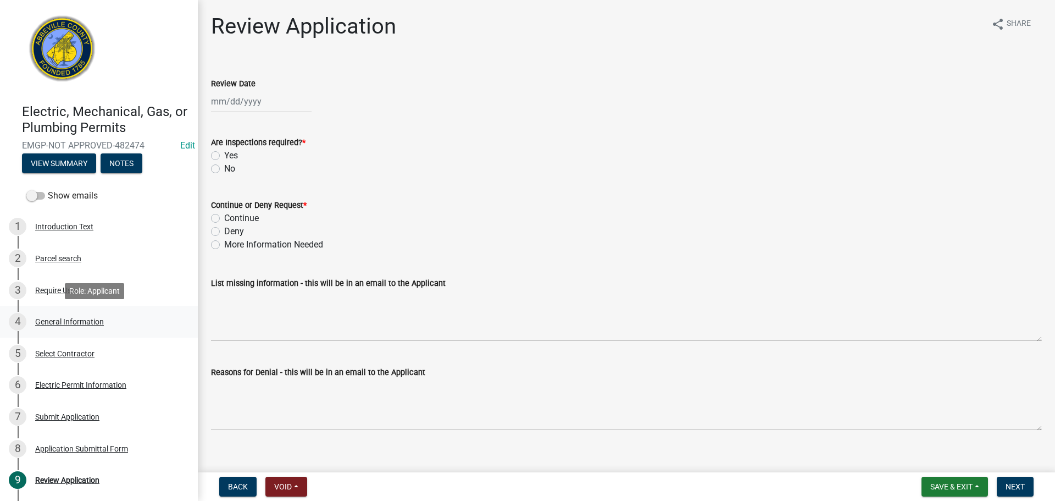
click at [68, 323] on div "General Information" at bounding box center [69, 322] width 69 height 8
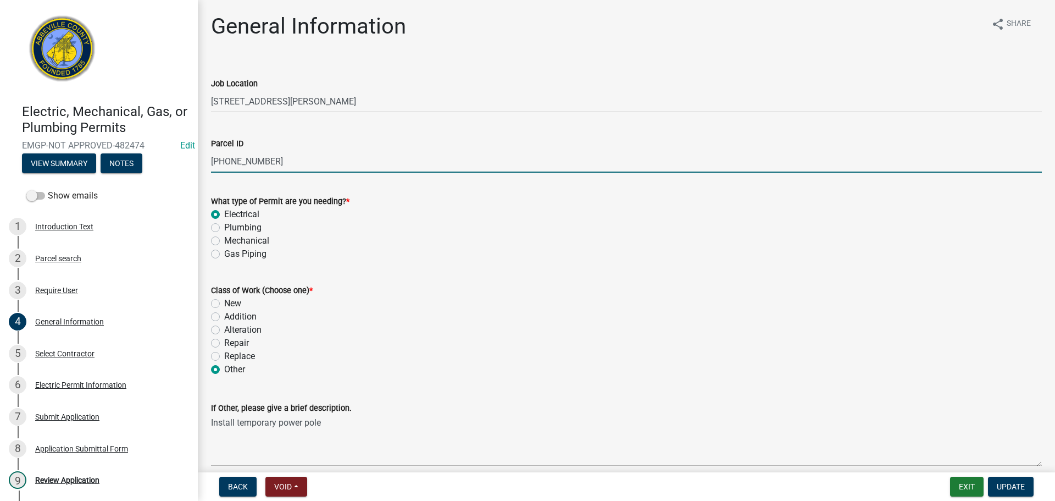
drag, startPoint x: 217, startPoint y: 159, endPoint x: 307, endPoint y: 159, distance: 90.1
click at [316, 159] on input "[PHONE_NUMBER]" at bounding box center [626, 161] width 831 height 23
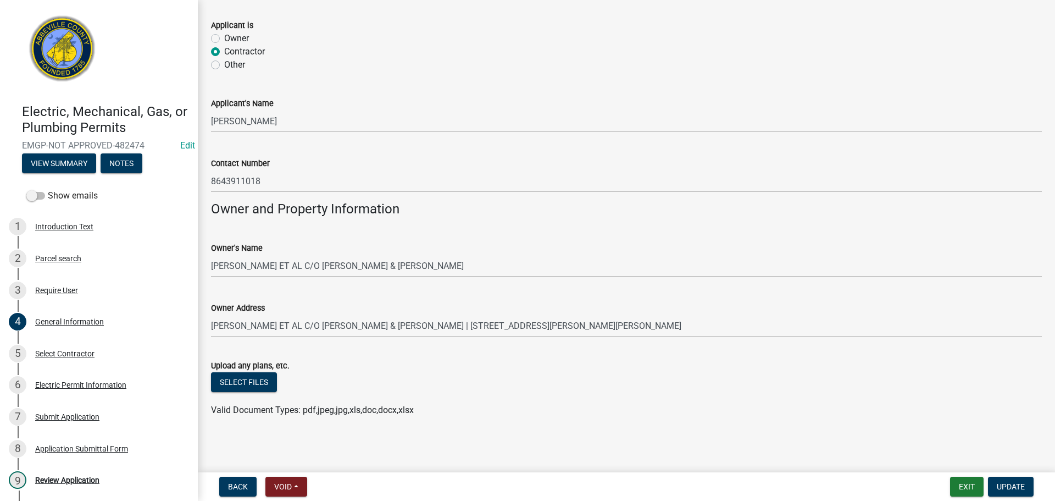
scroll to position [682, 0]
click at [63, 356] on div "Select Contractor" at bounding box center [64, 354] width 59 height 8
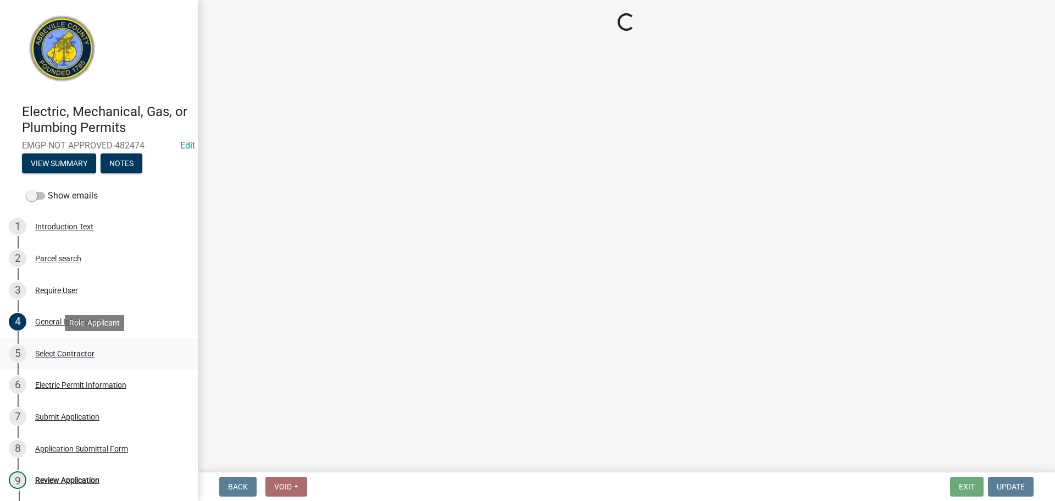
scroll to position [0, 0]
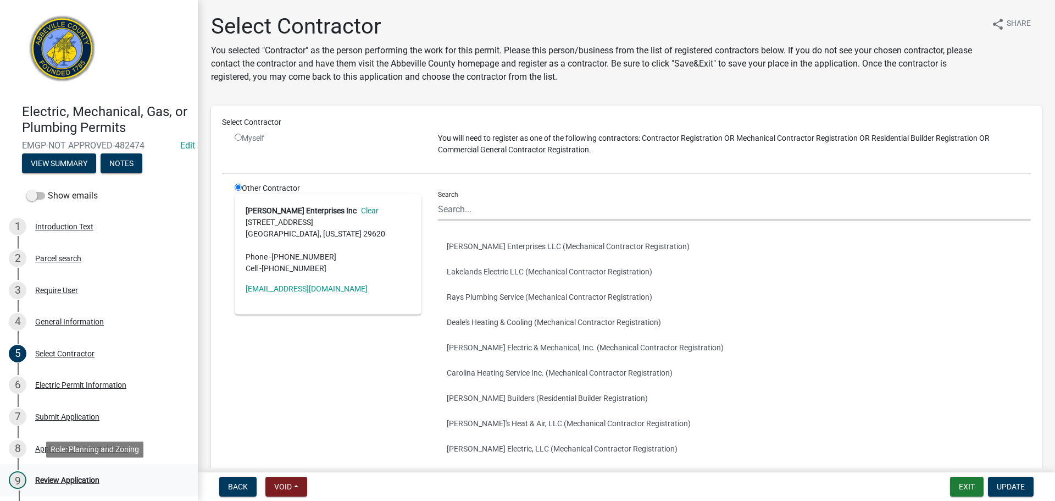
click at [61, 476] on div "Review Application" at bounding box center [67, 480] width 64 height 8
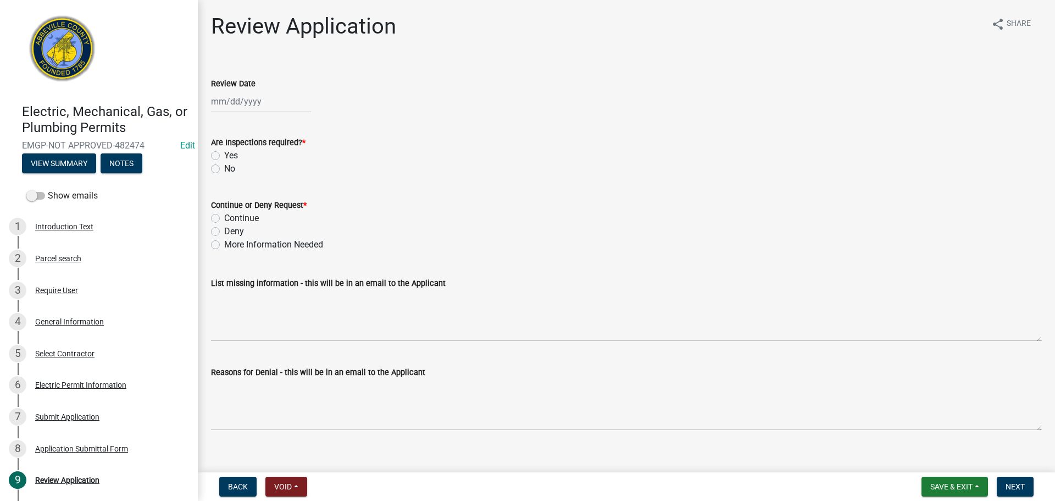
click at [249, 105] on div at bounding box center [261, 101] width 101 height 23
select select "9"
select select "2025"
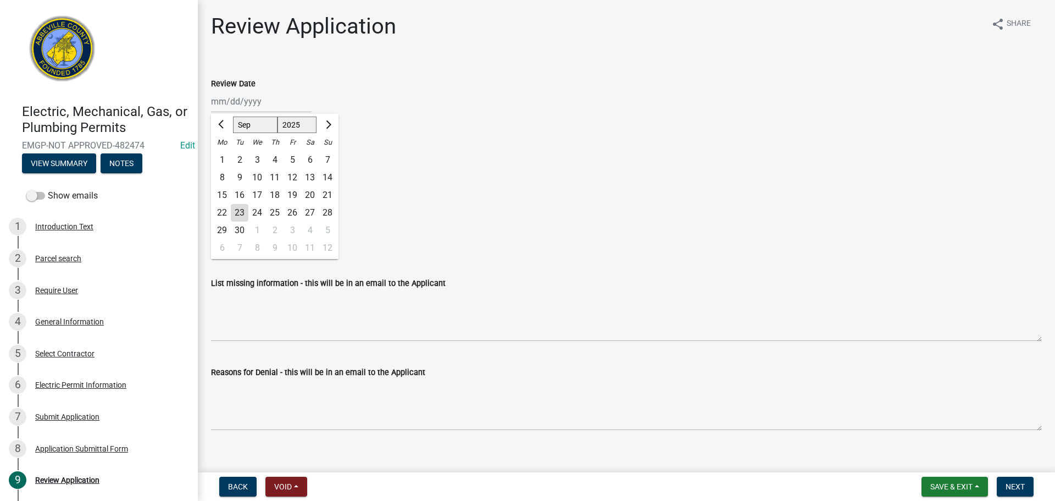
click at [240, 212] on div "23" at bounding box center [240, 213] width 18 height 18
type input "[DATE]"
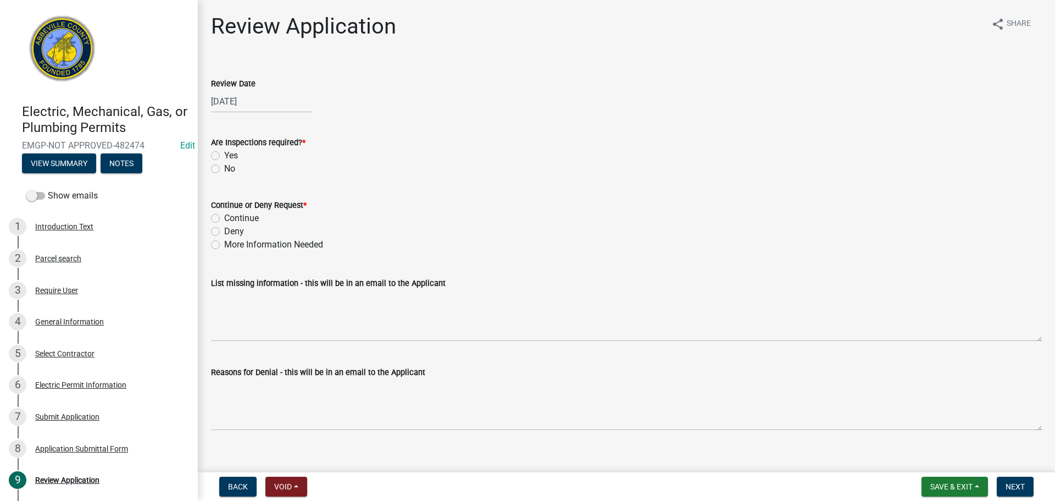
click at [224, 154] on label "Yes" at bounding box center [231, 155] width 14 height 13
click at [224, 154] on input "Yes" at bounding box center [227, 152] width 7 height 7
radio input "true"
click at [224, 217] on label "Continue" at bounding box center [241, 218] width 35 height 13
click at [224, 217] on input "Continue" at bounding box center [227, 215] width 7 height 7
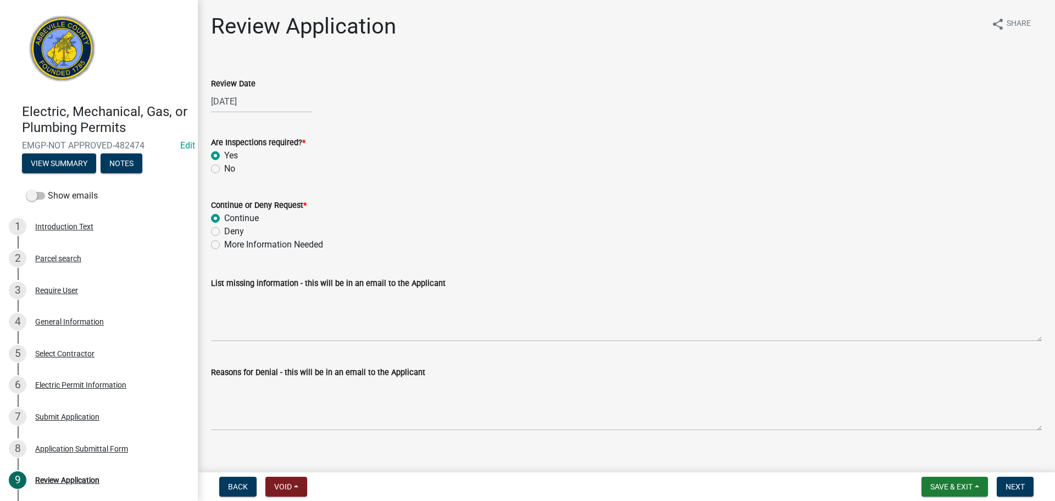
radio input "true"
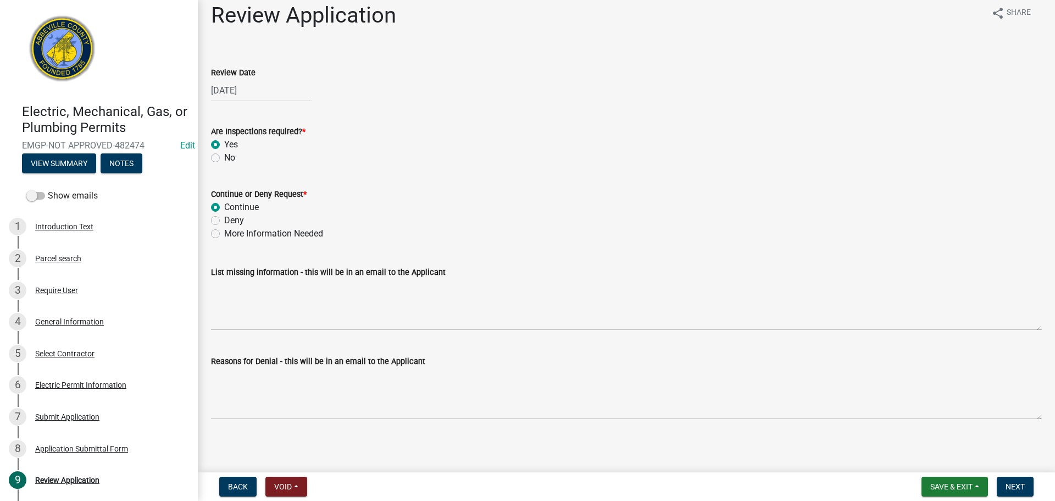
scroll to position [14, 0]
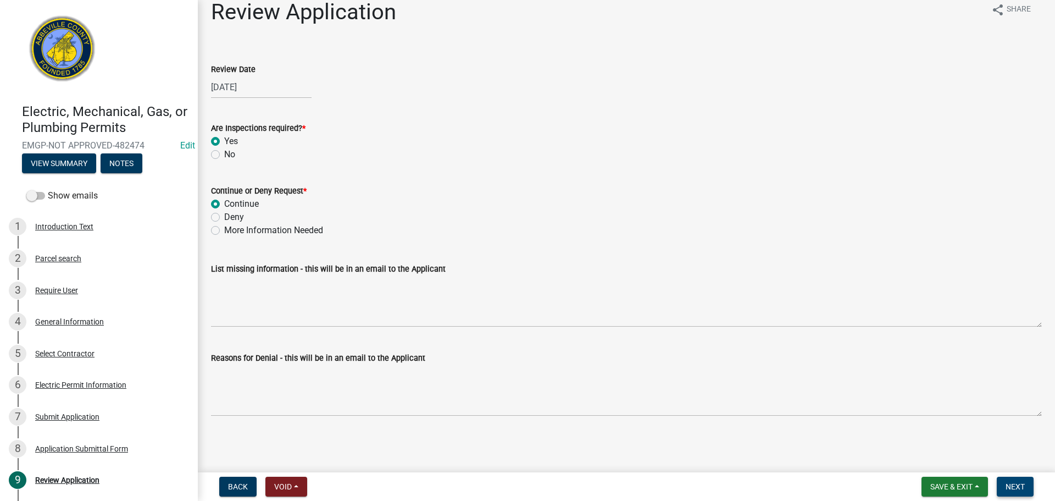
click at [1024, 482] on span "Next" at bounding box center [1015, 486] width 19 height 9
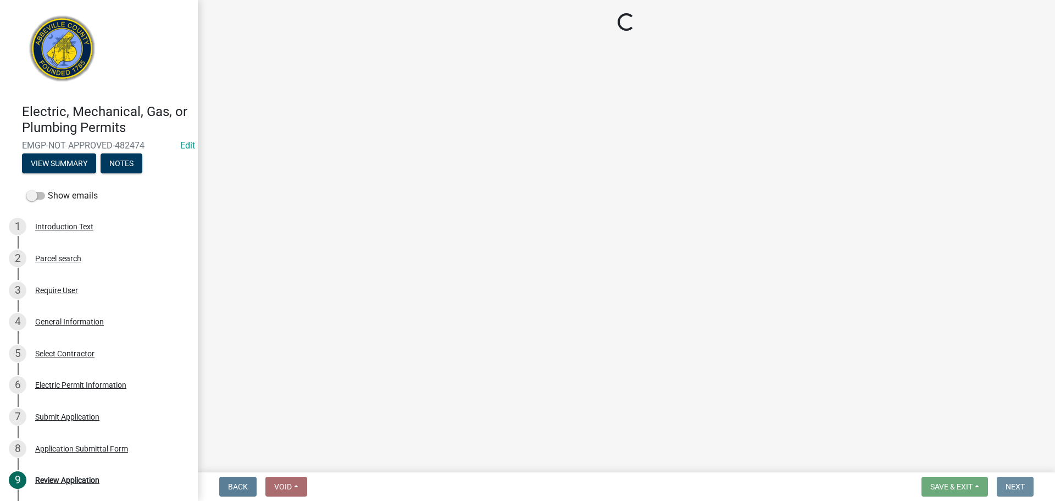
scroll to position [0, 0]
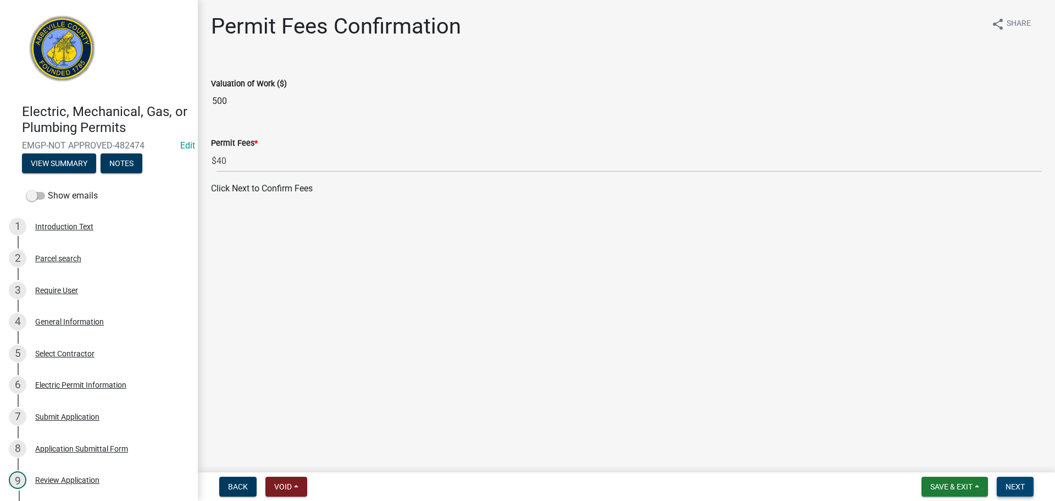
click at [1010, 480] on button "Next" at bounding box center [1015, 486] width 37 height 20
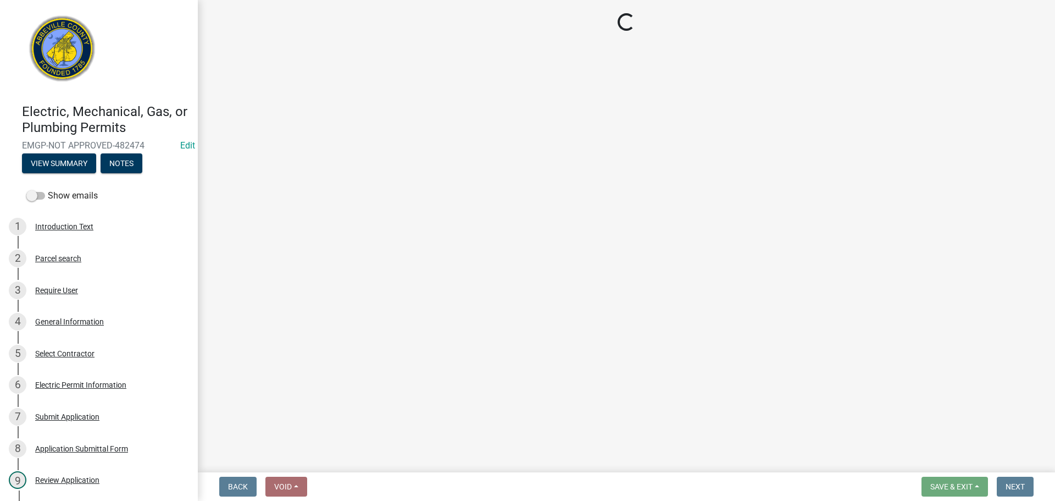
select select "3: 3"
